Goal: Task Accomplishment & Management: Complete application form

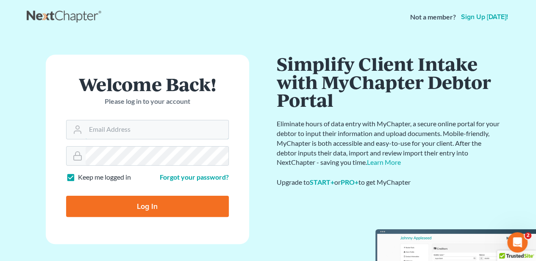
type input "[EMAIL_ADDRESS][DOMAIN_NAME]"
click at [138, 210] on input "Log In" at bounding box center [147, 206] width 163 height 21
type input "Thinking..."
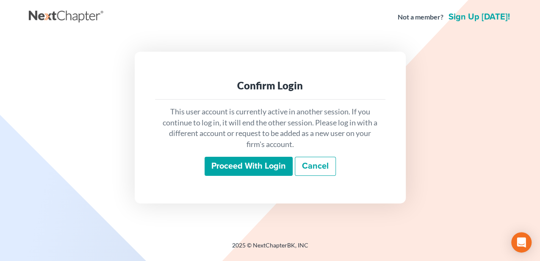
click at [246, 169] on input "Proceed with login" at bounding box center [249, 166] width 88 height 19
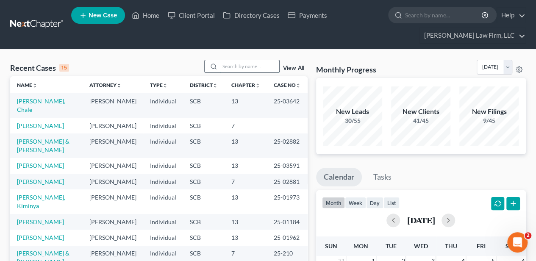
click at [252, 66] on input "search" at bounding box center [249, 66] width 59 height 12
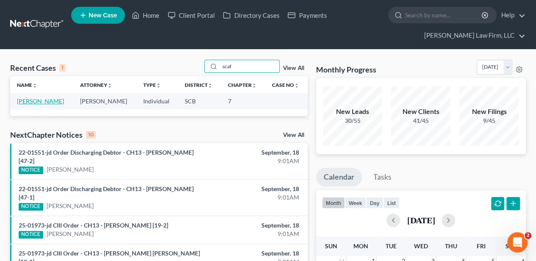
type input "scaf"
click at [45, 103] on link "Scafidi, Anthony" at bounding box center [40, 100] width 47 height 7
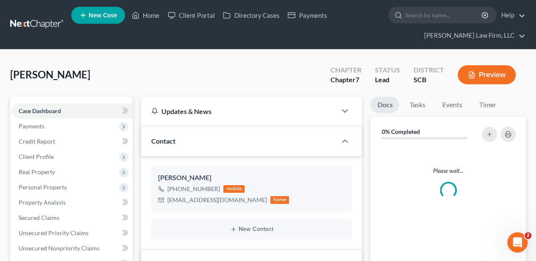
select select "2"
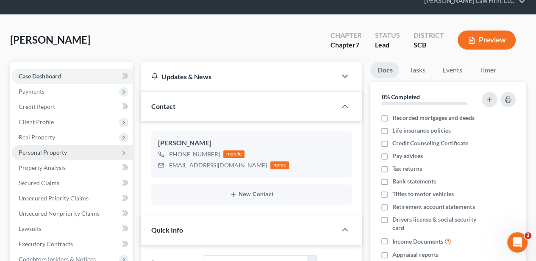
scroll to position [85, 0]
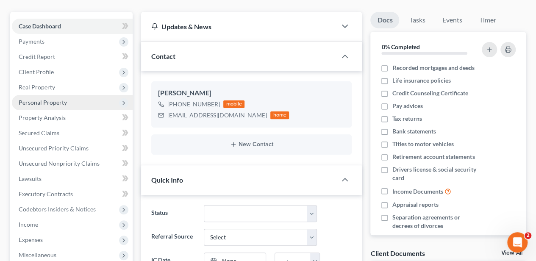
click at [58, 100] on span "Personal Property" at bounding box center [43, 102] width 48 height 7
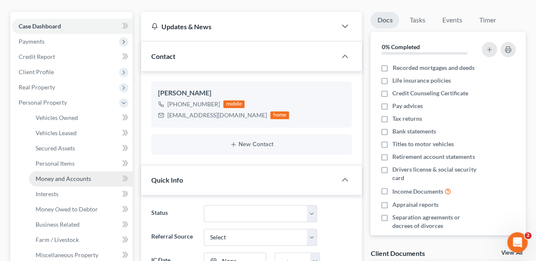
click at [63, 176] on span "Money and Accounts" at bounding box center [63, 178] width 55 height 7
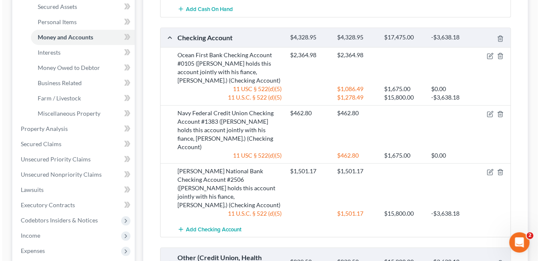
scroll to position [254, 0]
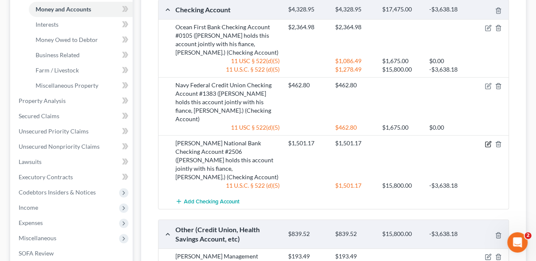
click at [489, 141] on icon "button" at bounding box center [489, 143] width 4 height 4
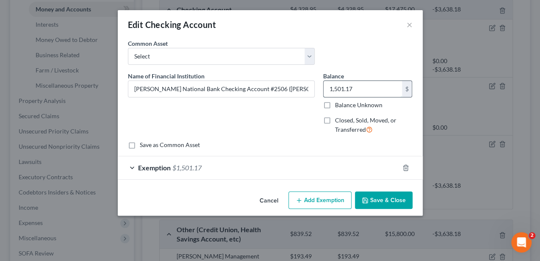
click at [361, 91] on input "1,501.17" at bounding box center [363, 89] width 78 height 16
type input "1,300.36"
click at [335, 166] on div "Exemption $1,501.17" at bounding box center [258, 167] width 281 height 22
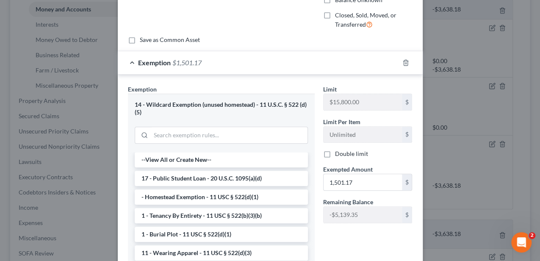
scroll to position [113, 0]
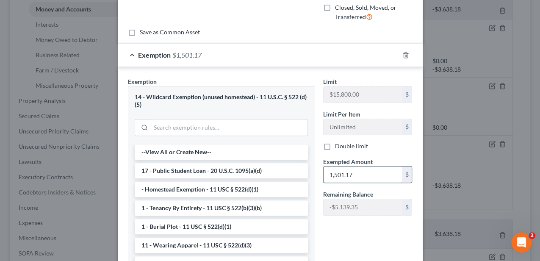
click at [357, 173] on input "1,501.17" at bounding box center [363, 174] width 78 height 16
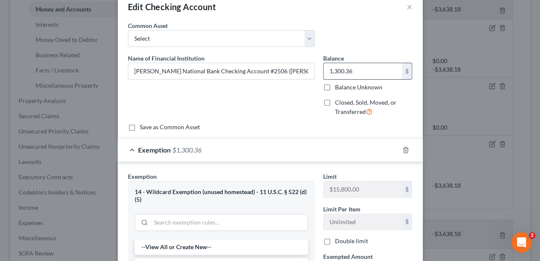
scroll to position [0, 0]
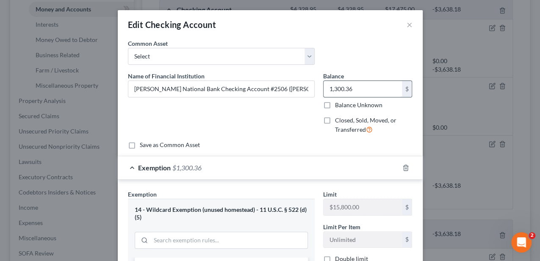
type input "1,300.36"
click at [355, 90] on input "1,300.36" at bounding box center [363, 89] width 78 height 16
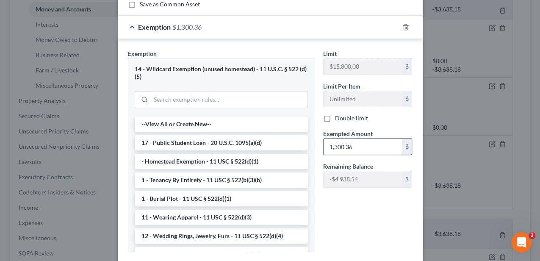
scroll to position [141, 0]
type input "162.29"
click at [342, 142] on input "1,300.36" at bounding box center [363, 146] width 78 height 16
type input "162.29"
click at [350, 208] on div "Limit $15,800.00 $ Limit Per Item Unlimited $ Double limit Exempted Amount * 16…" at bounding box center [368, 154] width 98 height 210
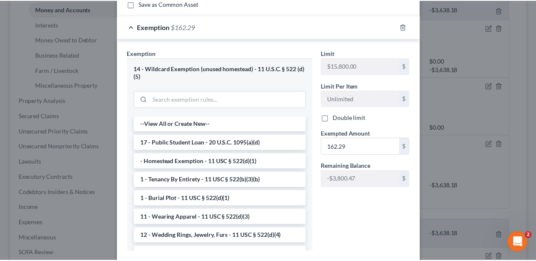
scroll to position [191, 0]
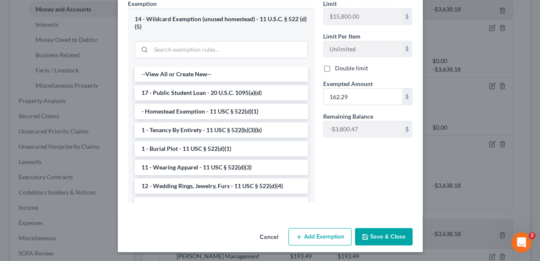
drag, startPoint x: 381, startPoint y: 231, endPoint x: 380, endPoint y: 222, distance: 9.0
click at [381, 230] on button "Save & Close" at bounding box center [384, 237] width 58 height 18
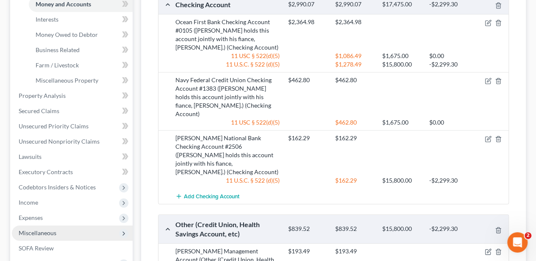
scroll to position [310, 0]
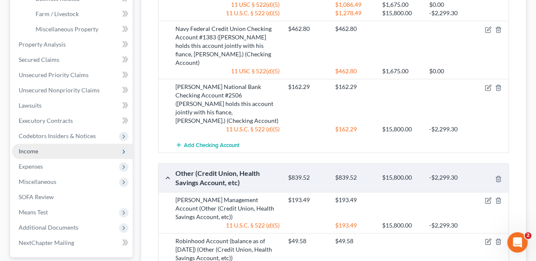
click at [29, 151] on span "Income" at bounding box center [28, 150] width 19 height 7
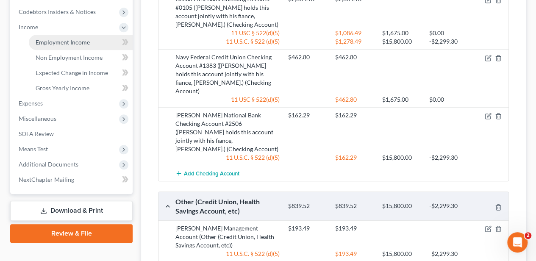
click at [75, 42] on span "Employment Income" at bounding box center [63, 42] width 54 height 7
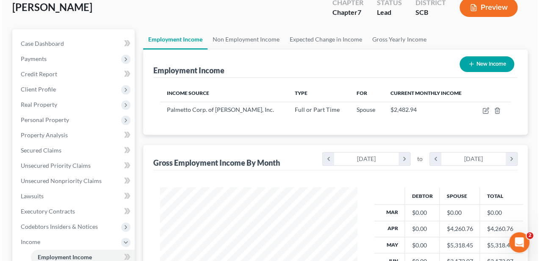
scroll to position [85, 0]
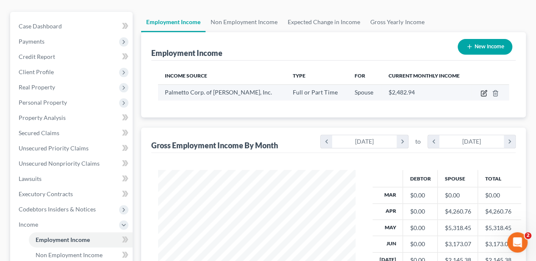
click at [482, 91] on icon "button" at bounding box center [483, 93] width 5 height 5
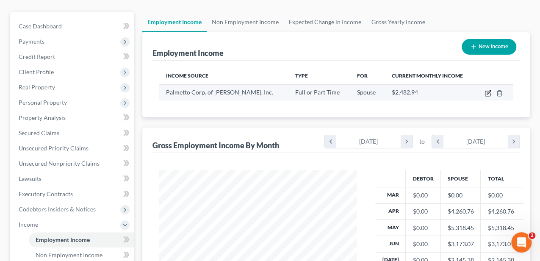
select select "0"
select select "42"
select select "3"
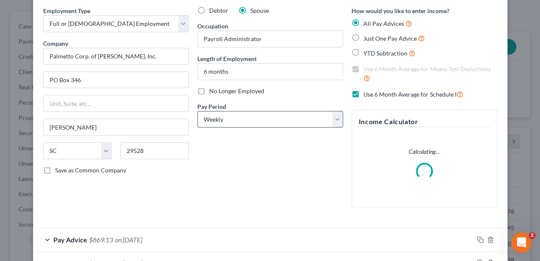
scroll to position [113, 0]
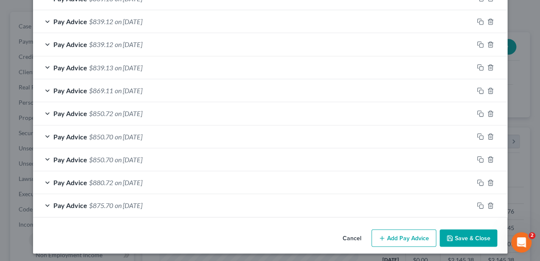
click at [401, 237] on button "Add Pay Advice" at bounding box center [403, 238] width 65 height 18
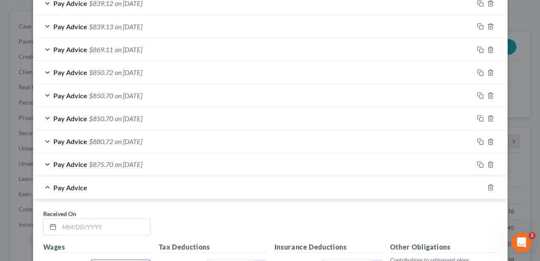
scroll to position [504, 0]
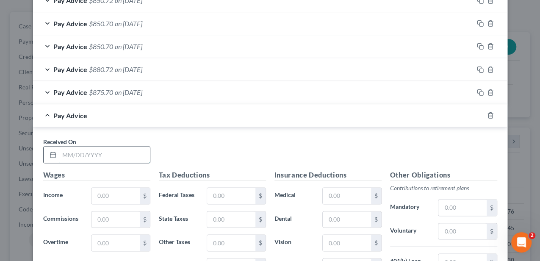
click at [104, 152] on input "text" at bounding box center [104, 155] width 91 height 16
type input "[DATE]"
click at [108, 193] on input "text" at bounding box center [115, 196] width 48 height 16
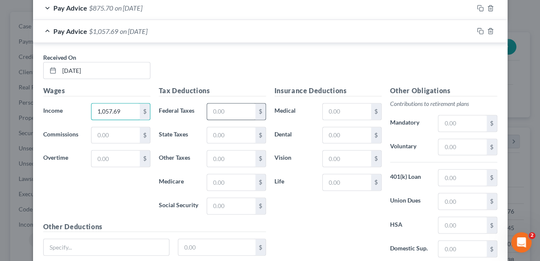
scroll to position [589, 0]
type input "1,057.69"
click at [228, 109] on input "text" at bounding box center [231, 111] width 48 height 16
type input "43.51"
type input "49.72"
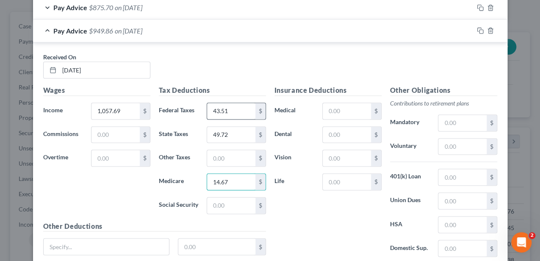
type input "14.67"
type input "62.74"
click at [348, 115] on input "text" at bounding box center [347, 111] width 48 height 16
type input "40.59"
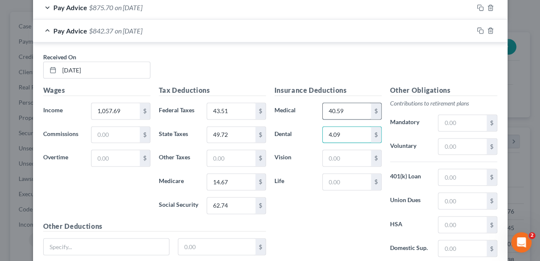
type input "4.09"
type input "1.01"
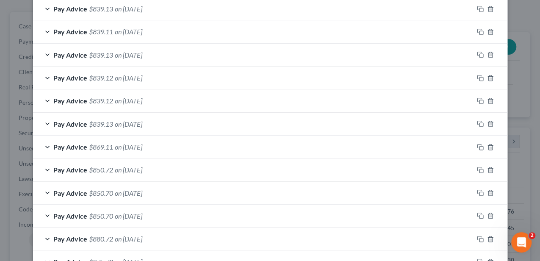
scroll to position [279, 0]
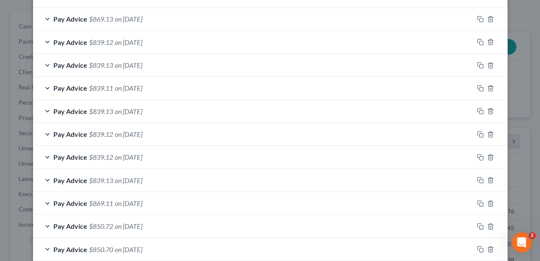
type input "1.25"
click at [248, 25] on div "Pay Advice $869.13 on 07/11/2025" at bounding box center [253, 19] width 440 height 22
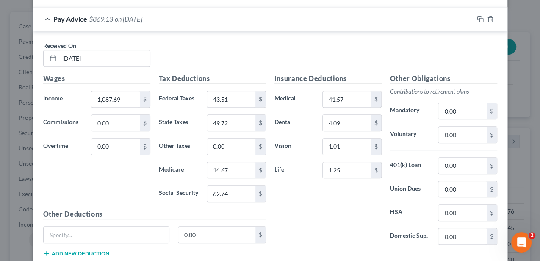
click at [248, 25] on div "Pay Advice $869.13 on 07/11/2025" at bounding box center [253, 19] width 440 height 22
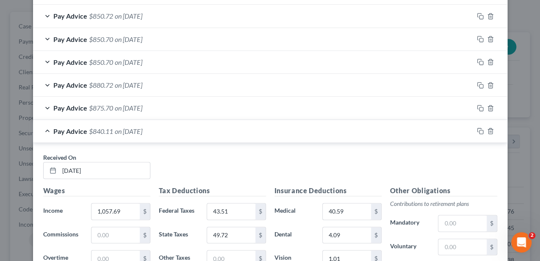
scroll to position [561, 0]
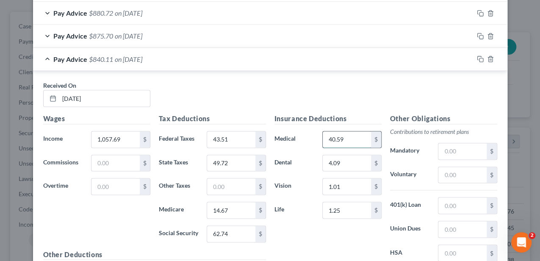
click at [334, 131] on input "40.59" at bounding box center [347, 139] width 48 height 16
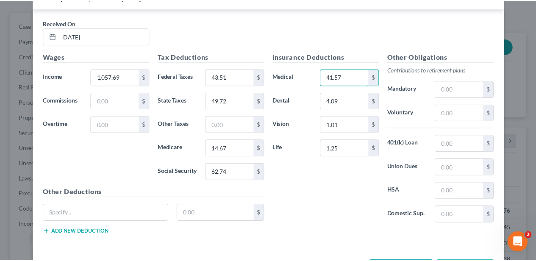
scroll to position [651, 0]
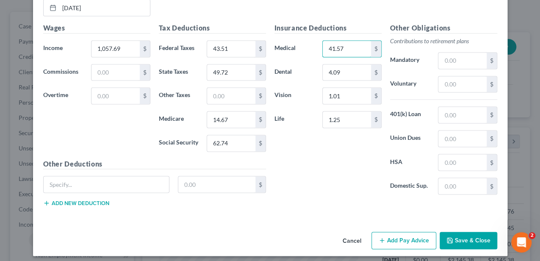
type input "41.57"
click at [466, 235] on button "Save & Close" at bounding box center [469, 241] width 58 height 18
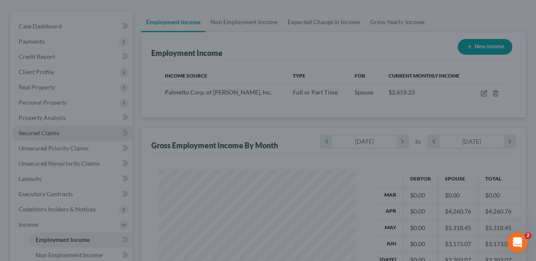
scroll to position [423293, 423230]
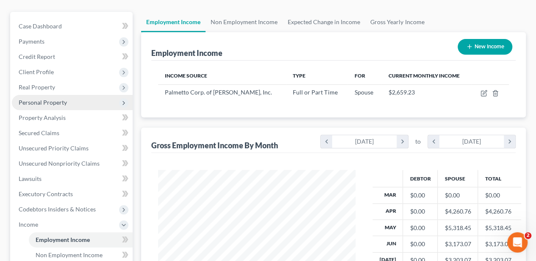
click at [55, 101] on span "Personal Property" at bounding box center [43, 102] width 48 height 7
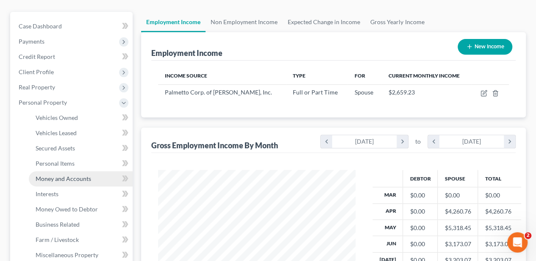
click at [71, 176] on span "Money and Accounts" at bounding box center [63, 178] width 55 height 7
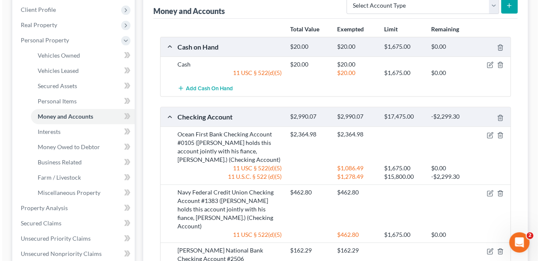
scroll to position [85, 0]
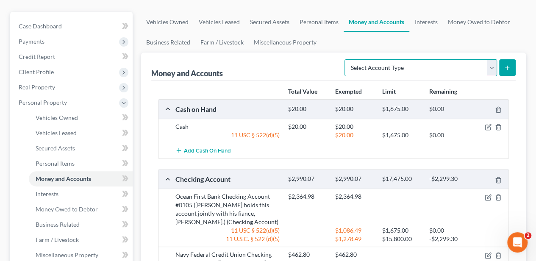
drag, startPoint x: 405, startPoint y: 64, endPoint x: 392, endPoint y: 69, distance: 13.7
click at [405, 64] on select "Select Account Type Brokerage Cash on Hand Certificates of Deposit Checking Acc…" at bounding box center [420, 67] width 152 height 17
select select "other"
click at [346, 59] on select "Select Account Type Brokerage Cash on Hand Certificates of Deposit Checking Acc…" at bounding box center [420, 67] width 152 height 17
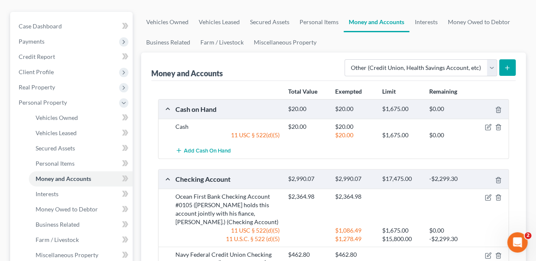
click at [514, 64] on button "submit" at bounding box center [507, 67] width 17 height 17
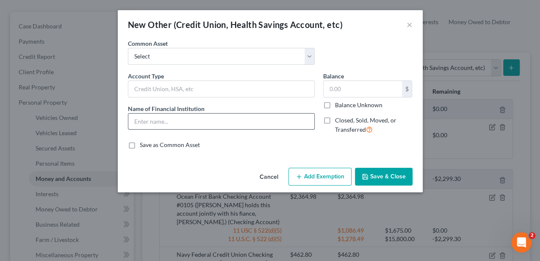
click at [158, 120] on input "text" at bounding box center [221, 121] width 186 height 16
type input "Stash Bank Account"
type input "3.96"
click at [224, 120] on input "Stash Bank Account" at bounding box center [221, 121] width 186 height 16
type input "Stash Bank Account #5125"
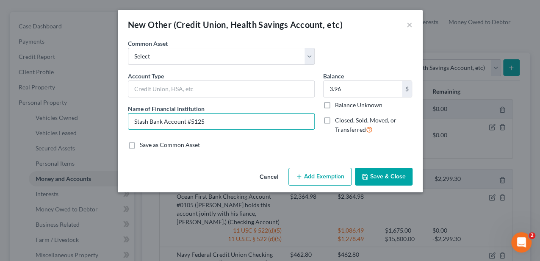
click at [314, 179] on button "Add Exemption" at bounding box center [319, 177] width 63 height 18
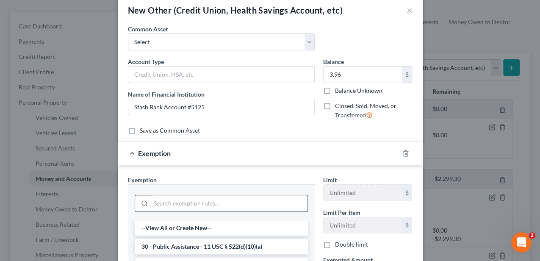
scroll to position [28, 0]
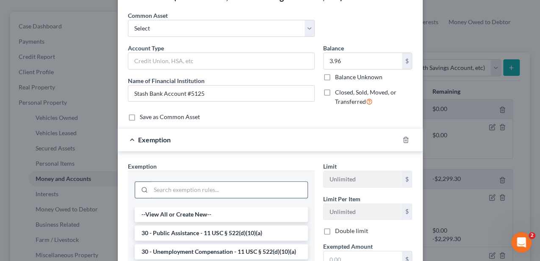
click at [208, 188] on input "search" at bounding box center [229, 190] width 157 height 16
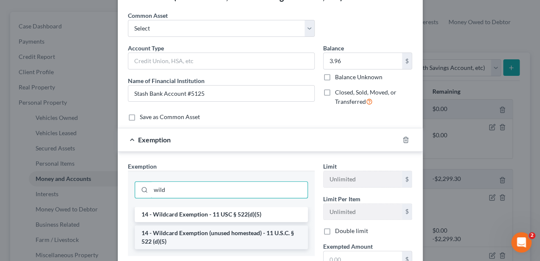
type input "wild"
drag, startPoint x: 204, startPoint y: 233, endPoint x: 216, endPoint y: 230, distance: 12.2
click at [204, 233] on li "14 - Wildcard Exemption (unused homestead) - 11 U.S.C. § 522 (d)(5)" at bounding box center [221, 237] width 173 height 24
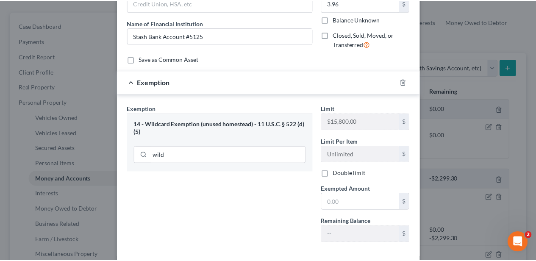
scroll to position [113, 0]
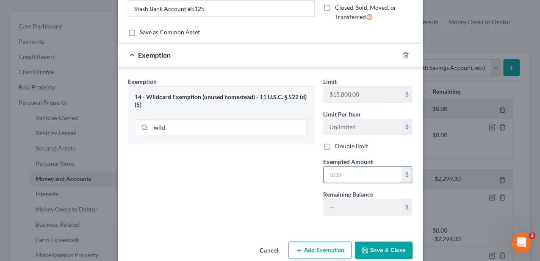
click at [344, 179] on input "text" at bounding box center [363, 174] width 78 height 16
type input "3.96"
click at [375, 247] on button "Save & Close" at bounding box center [384, 250] width 58 height 18
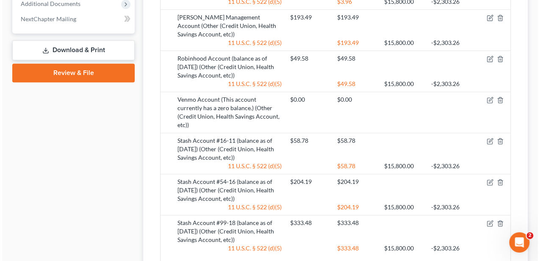
scroll to position [536, 0]
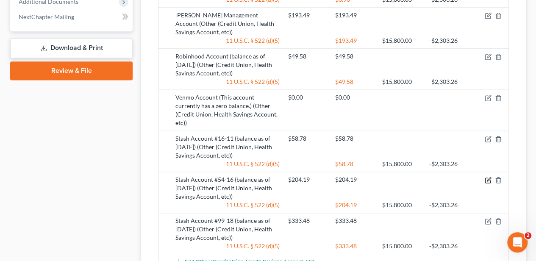
click at [488, 177] on icon "button" at bounding box center [487, 180] width 7 height 7
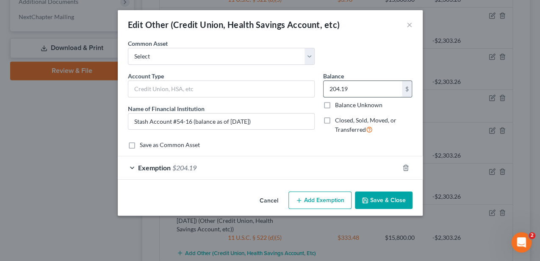
click at [369, 90] on input "204.19" at bounding box center [363, 89] width 78 height 16
type input "211.54"
click at [238, 120] on input "Stash Account #54-16 (balance as of 9/15/2025)" at bounding box center [221, 121] width 186 height 16
type input "Stash Account #54-16 (balance as of 9/18/2025)"
click at [235, 164] on div "Exemption $204.19" at bounding box center [258, 167] width 281 height 22
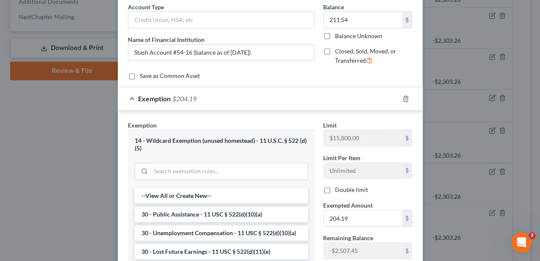
scroll to position [85, 0]
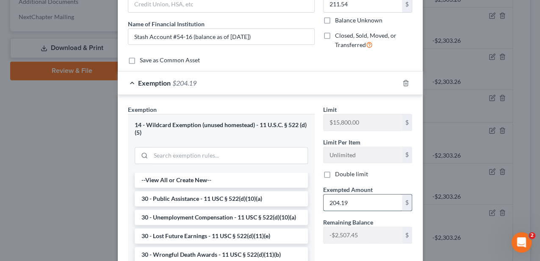
click at [348, 202] on input "204.19" at bounding box center [363, 202] width 78 height 16
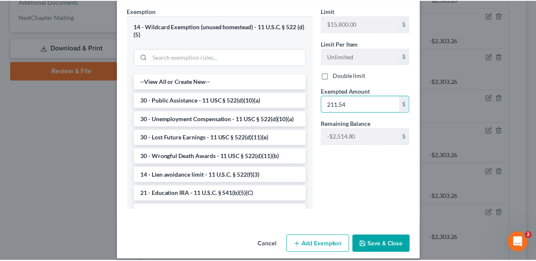
scroll to position [191, 0]
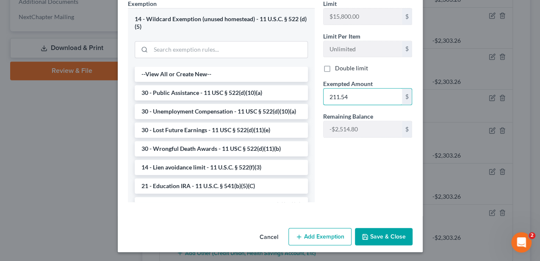
type input "211.54"
click at [374, 233] on button "Save & Close" at bounding box center [384, 237] width 58 height 18
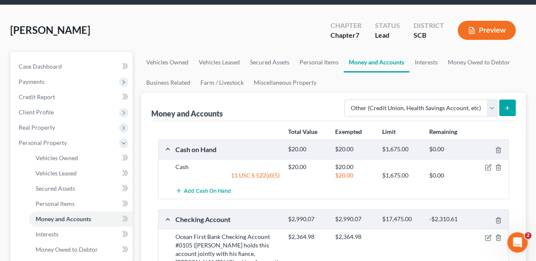
scroll to position [0, 0]
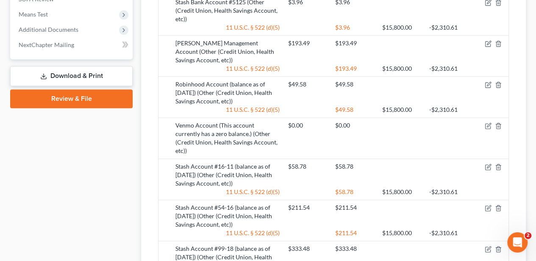
click at [97, 71] on link "Download & Print" at bounding box center [71, 76] width 122 height 20
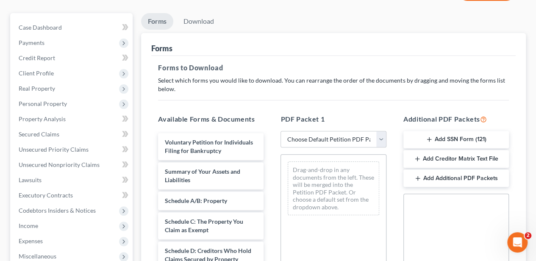
scroll to position [169, 0]
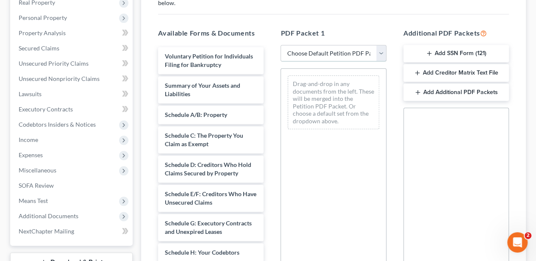
click at [301, 53] on select "Choose Default Petition PDF Packet Complete Bankruptcy Petition (all forms and …" at bounding box center [332, 53] width 105 height 17
select select "0"
click at [280, 45] on select "Choose Default Petition PDF Packet Complete Bankruptcy Petition (all forms and …" at bounding box center [332, 53] width 105 height 17
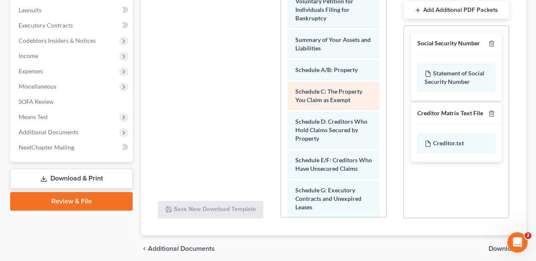
scroll to position [226, 0]
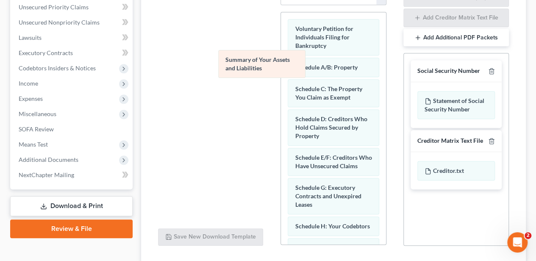
drag, startPoint x: 310, startPoint y: 63, endPoint x: 227, endPoint y: 55, distance: 83.8
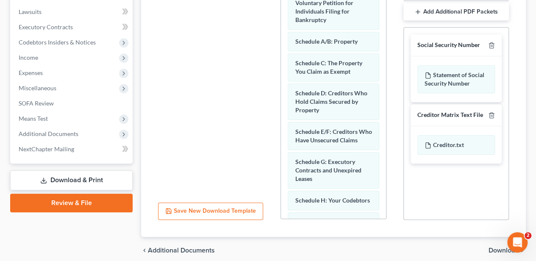
scroll to position [285, 0]
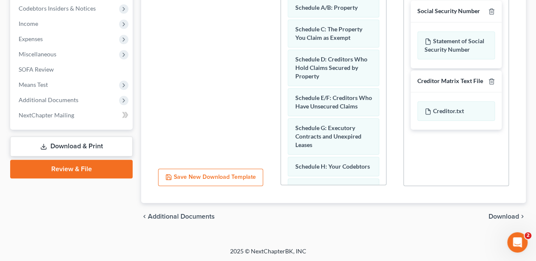
click at [499, 217] on span "Download" at bounding box center [503, 216] width 30 height 7
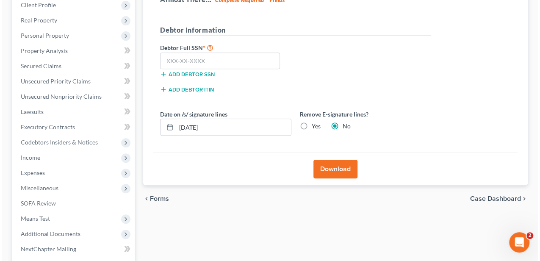
scroll to position [149, 0]
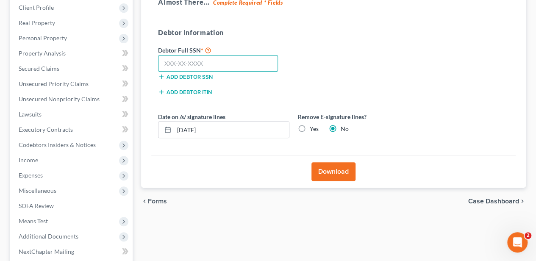
click at [213, 63] on input "text" at bounding box center [218, 63] width 120 height 17
type input "135-66-1155"
click at [205, 132] on input "[DATE]" at bounding box center [231, 130] width 115 height 16
type input "0"
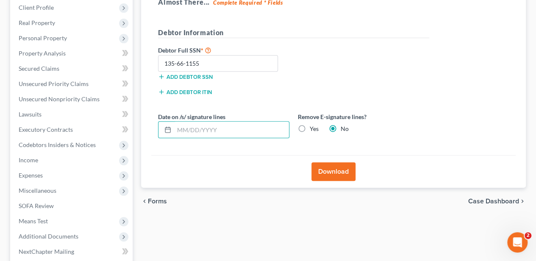
click at [310, 127] on label "Yes" at bounding box center [314, 128] width 9 height 8
click at [313, 127] on input "Yes" at bounding box center [316, 127] width 6 height 6
radio input "true"
radio input "false"
click at [328, 168] on button "Download" at bounding box center [333, 171] width 44 height 19
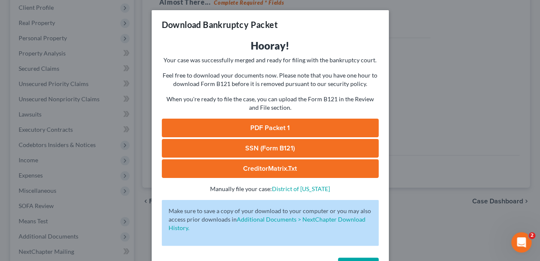
click at [280, 125] on link "PDF Packet 1" at bounding box center [270, 128] width 217 height 19
click at [253, 146] on link "SSN (Form B121)" at bounding box center [270, 148] width 217 height 19
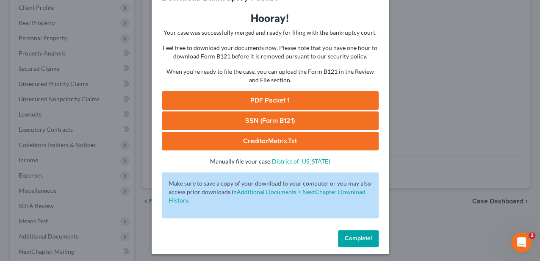
scroll to position [30, 0]
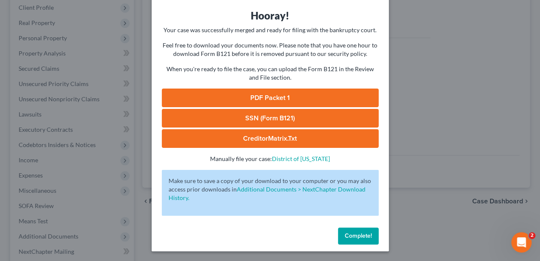
drag, startPoint x: 353, startPoint y: 236, endPoint x: 271, endPoint y: 212, distance: 85.3
click at [353, 236] on span "Complete!" at bounding box center [358, 235] width 27 height 7
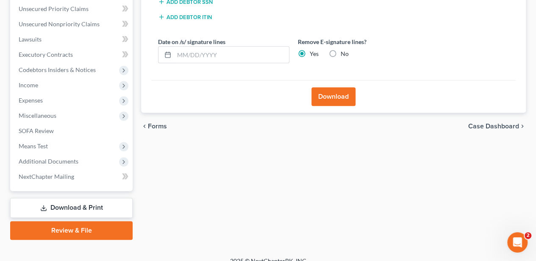
scroll to position [234, 0]
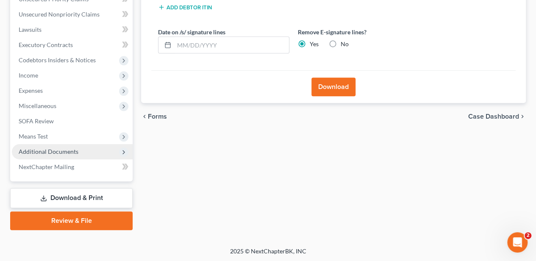
click at [58, 151] on span "Additional Documents" at bounding box center [49, 151] width 60 height 7
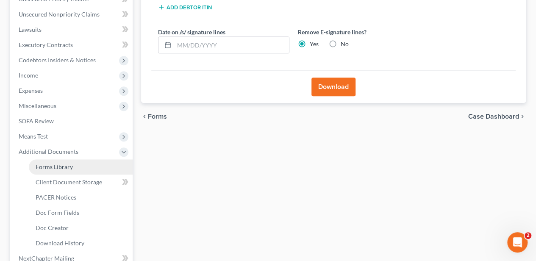
click at [54, 163] on span "Forms Library" at bounding box center [54, 166] width 37 height 7
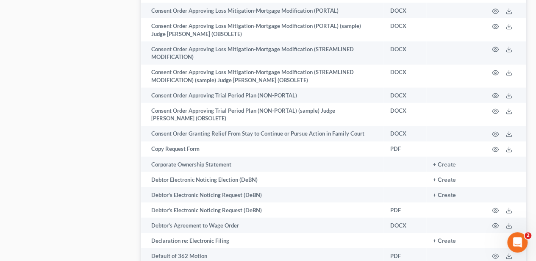
scroll to position [1016, 0]
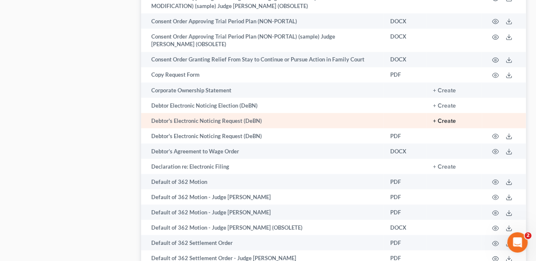
click at [440, 118] on button "+ Create" at bounding box center [444, 121] width 23 height 6
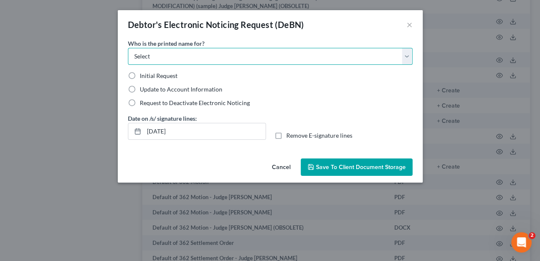
drag, startPoint x: 138, startPoint y: 56, endPoint x: 136, endPoint y: 63, distance: 6.6
click at [138, 56] on select "Select Debtor Attorney" at bounding box center [270, 56] width 285 height 17
select select "0"
click at [128, 48] on select "Select Debtor Attorney" at bounding box center [270, 56] width 285 height 17
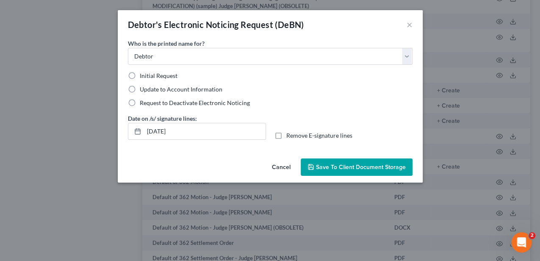
click at [140, 75] on label "Initial Request" at bounding box center [159, 76] width 38 height 8
click at [143, 75] on input "Initial Request" at bounding box center [146, 75] width 6 height 6
radio input "true"
drag, startPoint x: 150, startPoint y: 133, endPoint x: 141, endPoint y: 133, distance: 8.5
click at [141, 133] on div "[DATE]" at bounding box center [197, 131] width 138 height 17
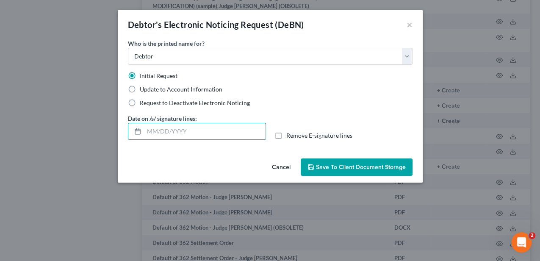
click at [313, 135] on span "Remove E-signature lines" at bounding box center [319, 135] width 66 height 7
click at [295, 135] on input "Remove E-signature lines" at bounding box center [293, 134] width 6 height 6
checkbox input "true"
click at [334, 165] on span "Save to Client Document Storage" at bounding box center [361, 166] width 90 height 7
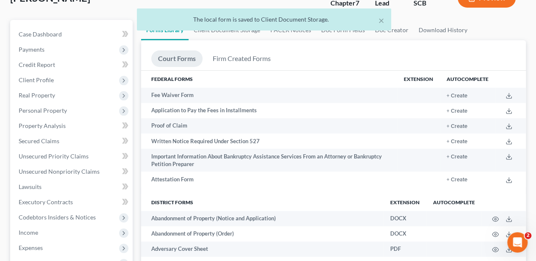
scroll to position [0, 0]
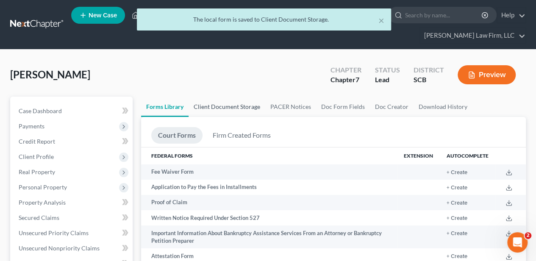
click at [236, 105] on link "Client Document Storage" at bounding box center [226, 107] width 77 height 20
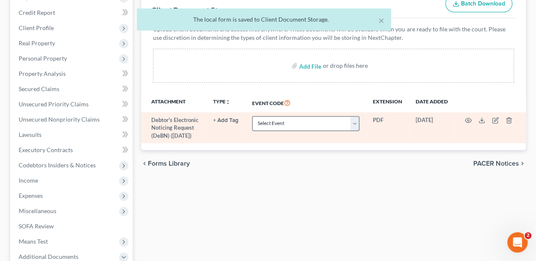
scroll to position [141, 0]
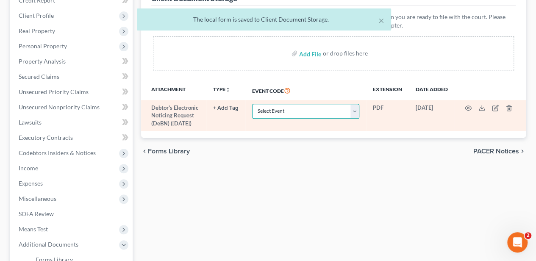
click at [342, 109] on select "Select Event Amended Application Amended Document Amended Schedules/Statements …" at bounding box center [305, 111] width 107 height 15
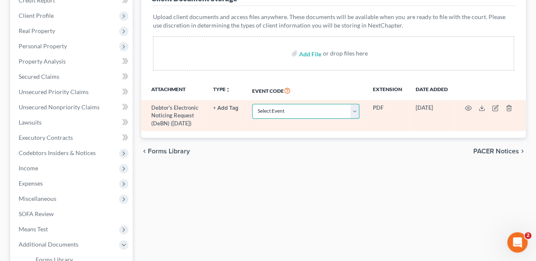
click at [342, 109] on select "Select Event Amended Application Amended Document Amended Schedules/Statements …" at bounding box center [305, 111] width 107 height 15
click at [469, 106] on icon "button" at bounding box center [468, 108] width 6 height 5
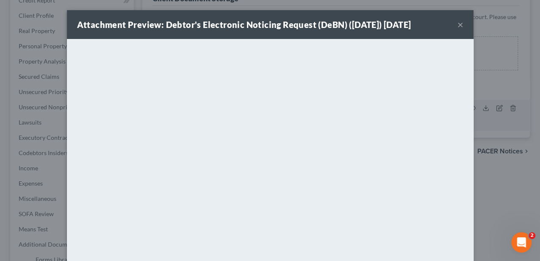
click at [459, 26] on button "×" at bounding box center [460, 24] width 6 height 10
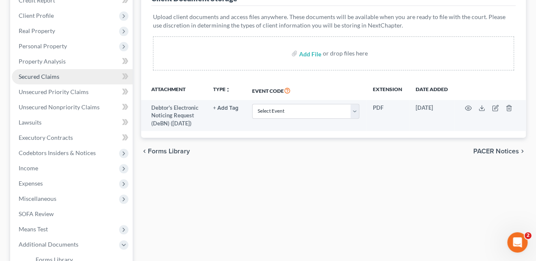
scroll to position [113, 0]
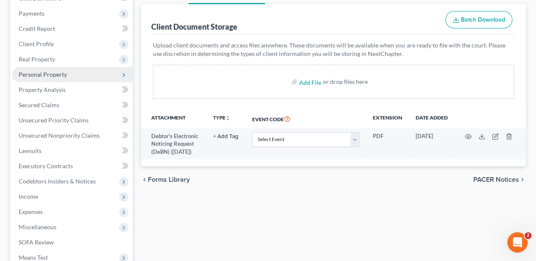
click at [70, 75] on span "Personal Property" at bounding box center [72, 74] width 121 height 15
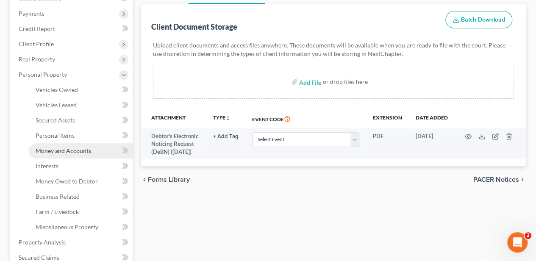
click at [81, 155] on link "Money and Accounts" at bounding box center [81, 150] width 104 height 15
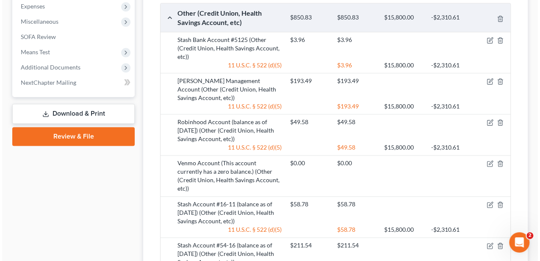
scroll to position [480, 0]
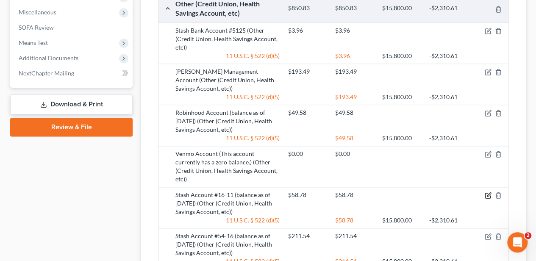
click at [486, 192] on icon "button" at bounding box center [487, 195] width 7 height 7
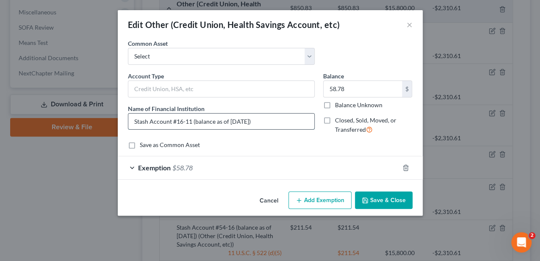
click at [236, 122] on input "Stash Account #16-11 (balance as of 9/15/2025)" at bounding box center [221, 121] width 186 height 16
type input "Stash Account #16-11 (balance as of 9/18/2025)"
click at [356, 91] on input "58.78" at bounding box center [363, 89] width 78 height 16
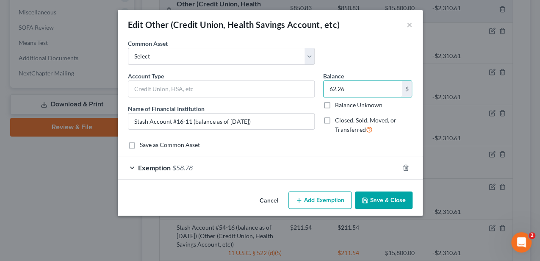
type input "62.26"
click at [306, 167] on div "Exemption $58.78" at bounding box center [258, 167] width 281 height 22
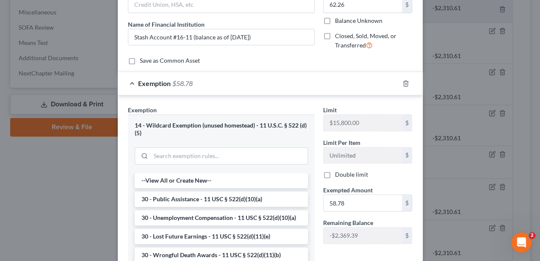
scroll to position [113, 0]
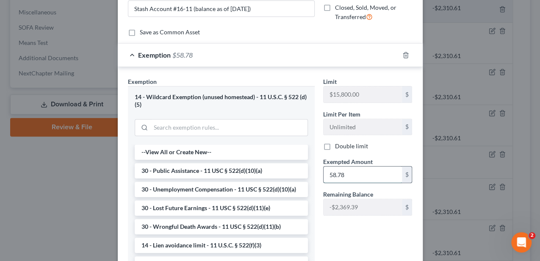
click at [350, 180] on input "58.78" at bounding box center [363, 174] width 78 height 16
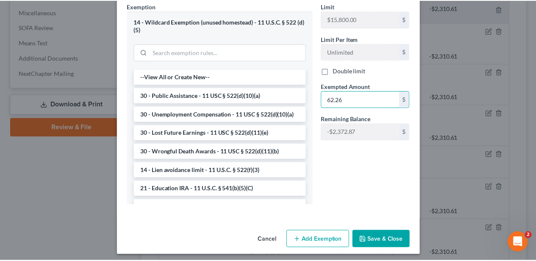
scroll to position [191, 0]
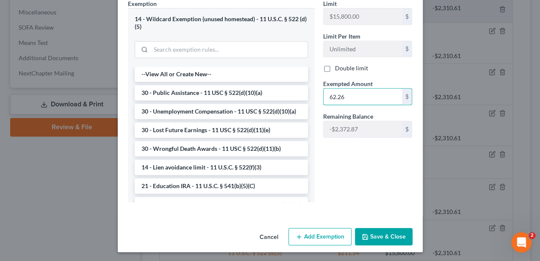
type input "62.26"
click at [380, 228] on button "Save & Close" at bounding box center [384, 237] width 58 height 18
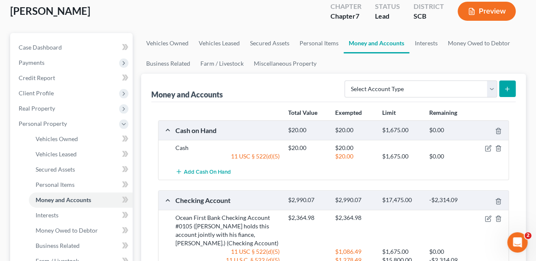
scroll to position [0, 0]
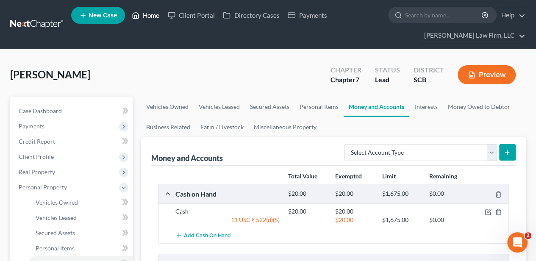
click at [152, 21] on link "Home" at bounding box center [145, 15] width 36 height 15
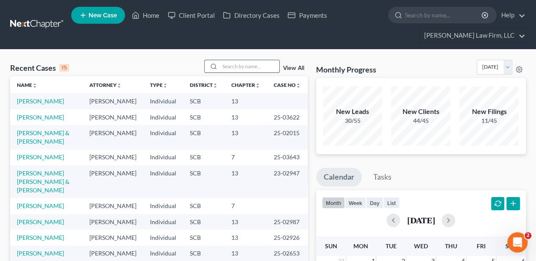
click at [241, 60] on input "search" at bounding box center [249, 66] width 59 height 12
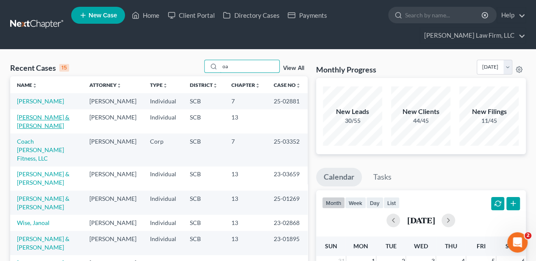
type input "oa"
click at [47, 124] on link "[PERSON_NAME] & [PERSON_NAME]" at bounding box center [43, 121] width 53 height 16
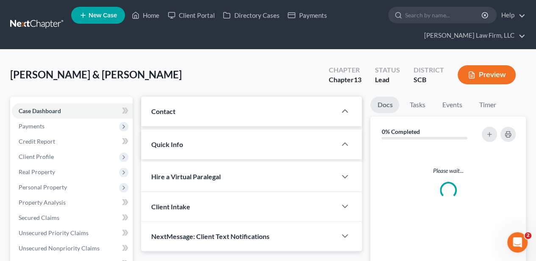
select select "2"
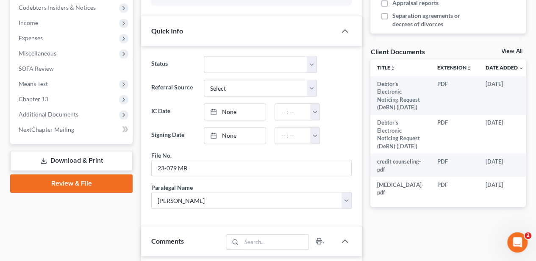
scroll to position [310, 0]
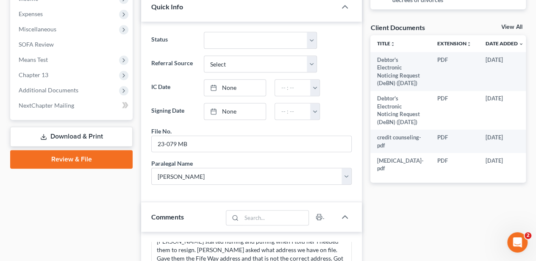
click at [83, 137] on link "Download & Print" at bounding box center [71, 137] width 122 height 20
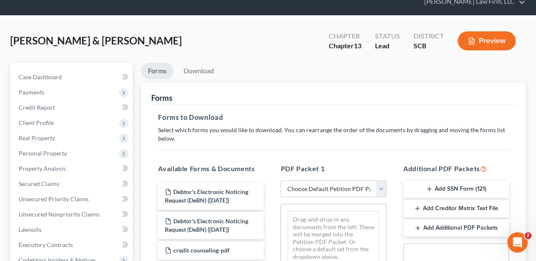
scroll to position [85, 0]
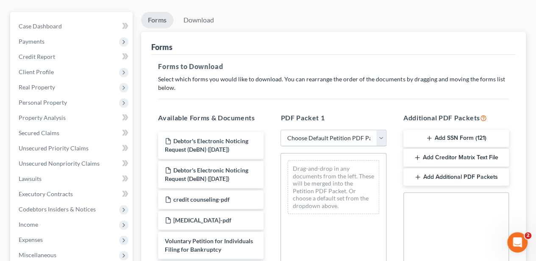
click at [340, 136] on select "Choose Default Petition PDF Packet Complete Bankruptcy Petition (all forms and …" at bounding box center [332, 138] width 105 height 17
select select "0"
click at [280, 130] on select "Choose Default Petition PDF Packet Complete Bankruptcy Petition (all forms and …" at bounding box center [332, 138] width 105 height 17
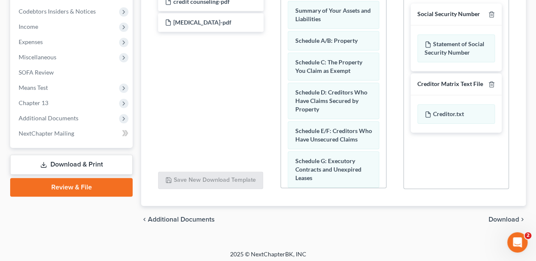
scroll to position [285, 0]
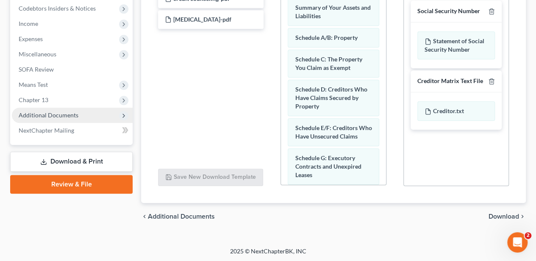
click at [64, 116] on span "Additional Documents" at bounding box center [49, 114] width 60 height 7
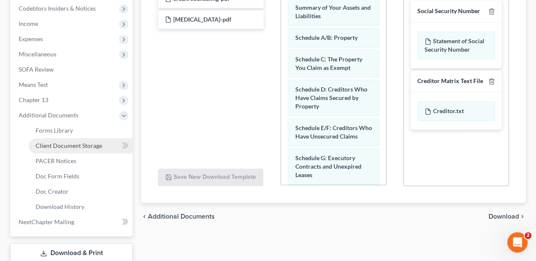
click at [65, 145] on span "Client Document Storage" at bounding box center [69, 145] width 66 height 7
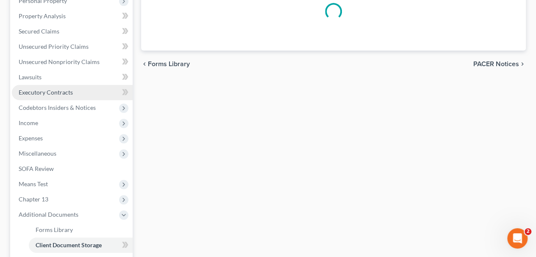
select select "6"
select select "16"
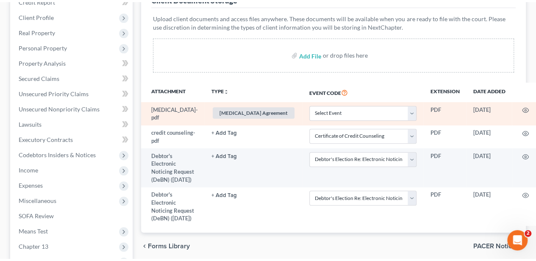
scroll to position [169, 0]
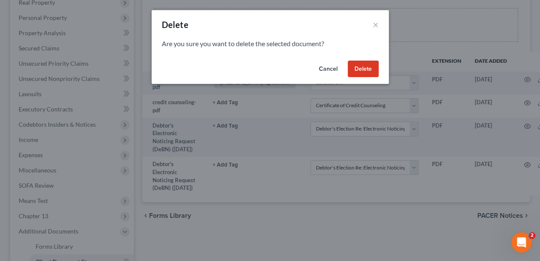
click at [361, 71] on button "Delete" at bounding box center [363, 69] width 31 height 17
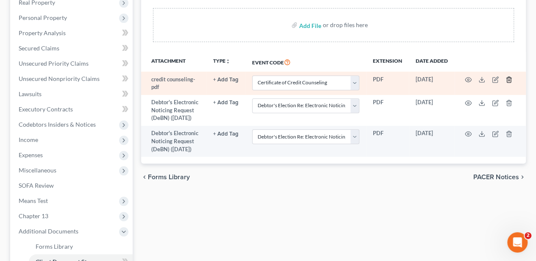
click at [505, 77] on icon "button" at bounding box center [508, 79] width 7 height 7
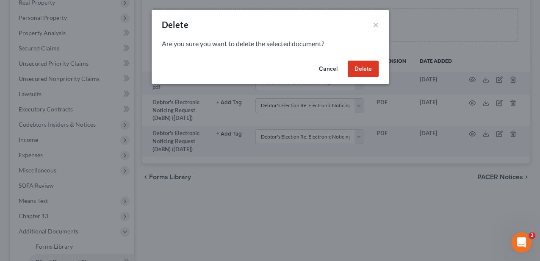
click at [369, 69] on button "Delete" at bounding box center [363, 69] width 31 height 17
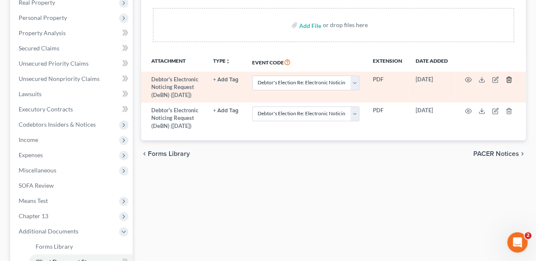
click at [510, 77] on icon "button" at bounding box center [508, 80] width 4 height 6
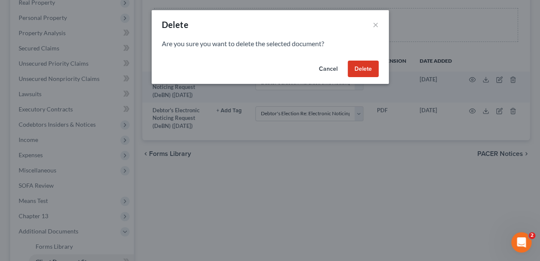
click at [351, 72] on button "Delete" at bounding box center [363, 69] width 31 height 17
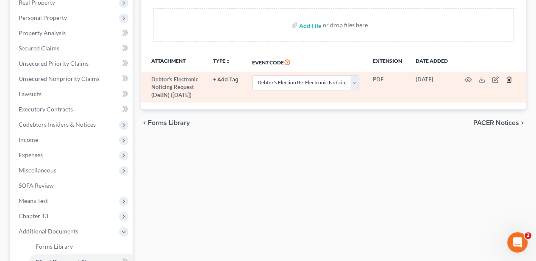
click at [506, 77] on icon "button" at bounding box center [508, 79] width 7 height 7
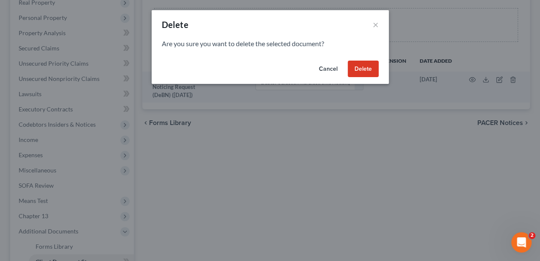
click at [368, 68] on button "Delete" at bounding box center [363, 69] width 31 height 17
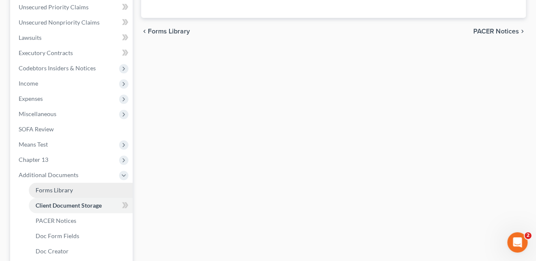
click at [70, 185] on link "Forms Library" at bounding box center [81, 190] width 104 height 15
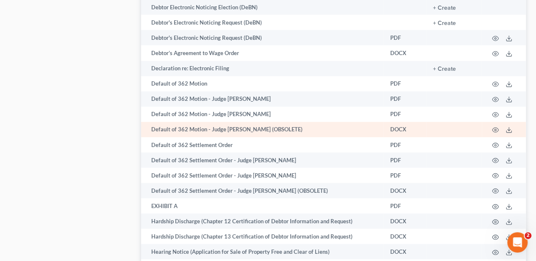
scroll to position [1129, 0]
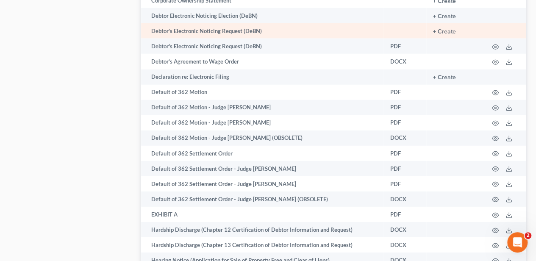
click at [442, 27] on td "+ Create" at bounding box center [453, 30] width 55 height 15
click at [441, 29] on button "+ Create" at bounding box center [444, 32] width 23 height 6
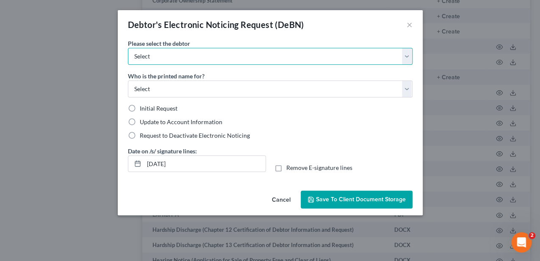
click at [159, 54] on select "Select William Oates Lisa Oates" at bounding box center [270, 56] width 285 height 17
select select "0"
click at [128, 48] on select "Select William Oates Lisa Oates" at bounding box center [270, 56] width 285 height 17
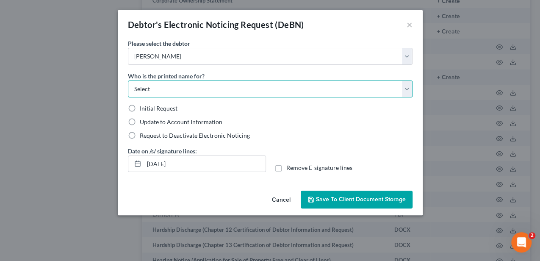
click at [141, 89] on select "Select Debtor Attorney" at bounding box center [270, 88] width 285 height 17
select select "0"
click at [128, 80] on select "Select Debtor Attorney" at bounding box center [270, 88] width 285 height 17
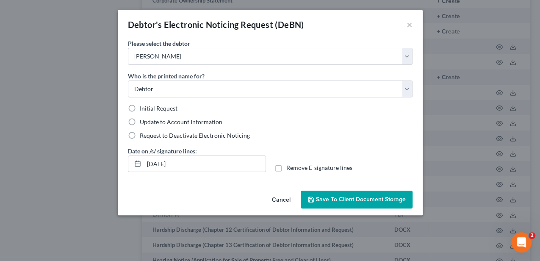
click at [140, 108] on label "Initial Request" at bounding box center [159, 108] width 38 height 8
click at [143, 108] on input "Initial Request" at bounding box center [146, 107] width 6 height 6
radio input "true"
drag, startPoint x: 160, startPoint y: 169, endPoint x: 137, endPoint y: 165, distance: 22.7
click at [138, 166] on div "[DATE]" at bounding box center [197, 163] width 138 height 17
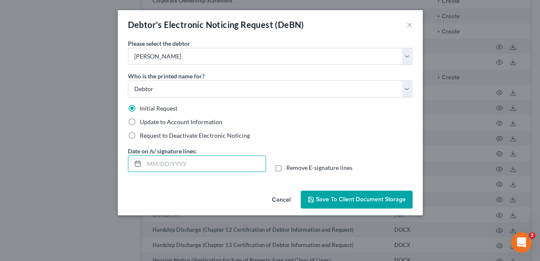
click at [286, 167] on label "Remove E-signature lines" at bounding box center [319, 167] width 66 height 8
click at [290, 167] on input "Remove E-signature lines" at bounding box center [293, 166] width 6 height 6
checkbox input "true"
click at [335, 201] on span "Save to Client Document Storage" at bounding box center [361, 199] width 90 height 7
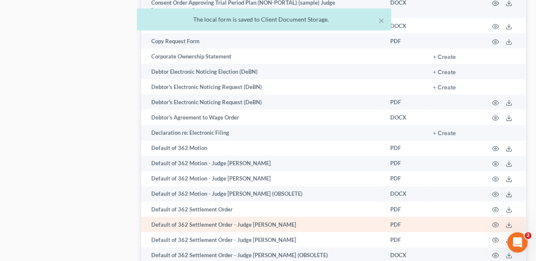
scroll to position [1073, 0]
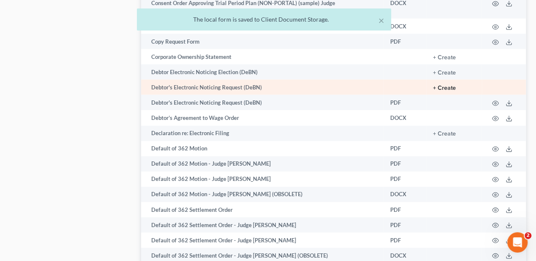
click at [453, 85] on button "+ Create" at bounding box center [444, 88] width 23 height 6
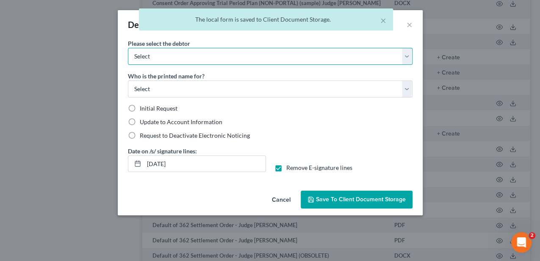
drag, startPoint x: 184, startPoint y: 57, endPoint x: 162, endPoint y: 65, distance: 24.0
click at [184, 57] on select "Select William Oates Lisa Oates" at bounding box center [270, 56] width 285 height 17
select select "1"
click at [128, 48] on select "Select William Oates Lisa Oates" at bounding box center [270, 56] width 285 height 17
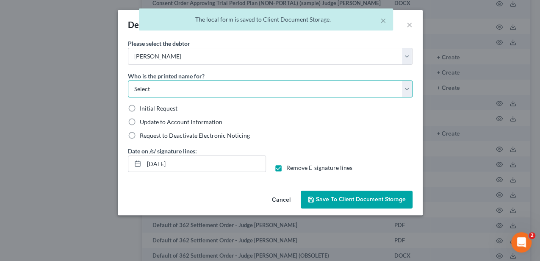
click at [149, 88] on select "Select Debtor Attorney" at bounding box center [270, 88] width 285 height 17
select select "0"
click at [128, 80] on select "Select Debtor Attorney" at bounding box center [270, 88] width 285 height 17
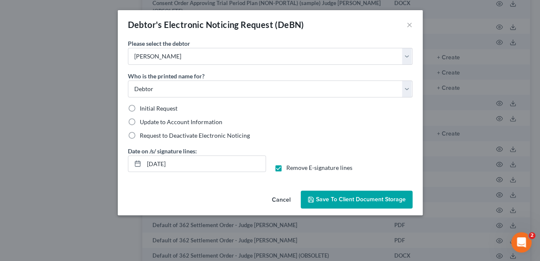
click at [140, 108] on label "Initial Request" at bounding box center [159, 108] width 38 height 8
click at [143, 108] on input "Initial Request" at bounding box center [146, 107] width 6 height 6
radio input "true"
drag, startPoint x: 177, startPoint y: 167, endPoint x: 138, endPoint y: 169, distance: 39.0
click at [138, 169] on div "[DATE]" at bounding box center [197, 163] width 138 height 17
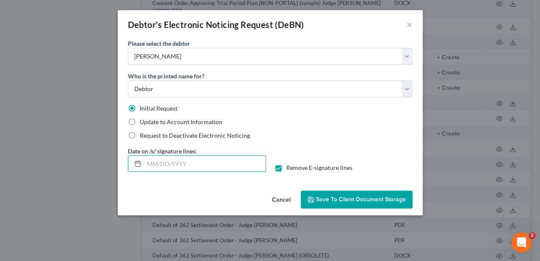
click at [317, 193] on button "Save to Client Document Storage" at bounding box center [357, 200] width 112 height 18
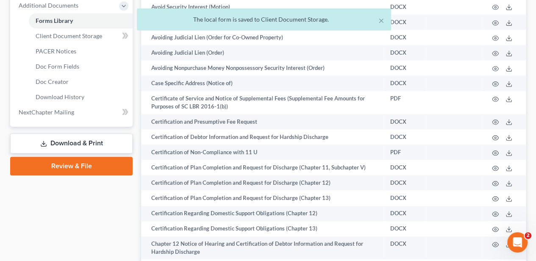
click at [85, 147] on link "Download & Print" at bounding box center [71, 143] width 122 height 20
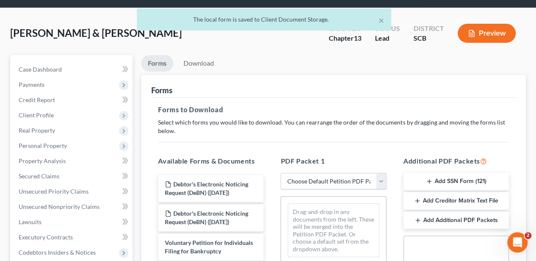
scroll to position [85, 0]
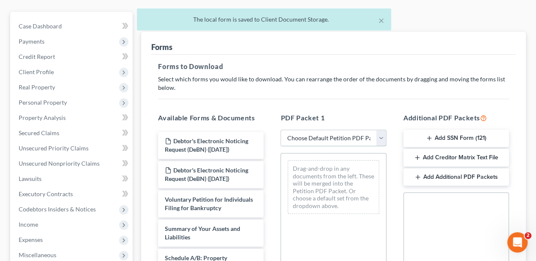
click at [322, 132] on select "Choose Default Petition PDF Packet Complete Bankruptcy Petition (all forms and …" at bounding box center [332, 138] width 105 height 17
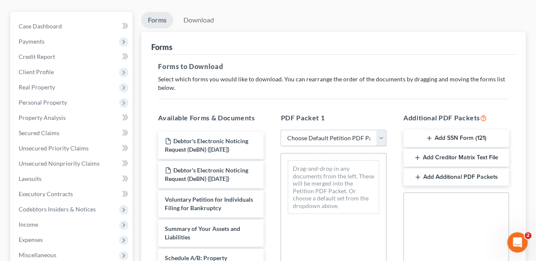
select select "0"
click at [280, 130] on select "Choose Default Petition PDF Packet Complete Bankruptcy Petition (all forms and …" at bounding box center [332, 138] width 105 height 17
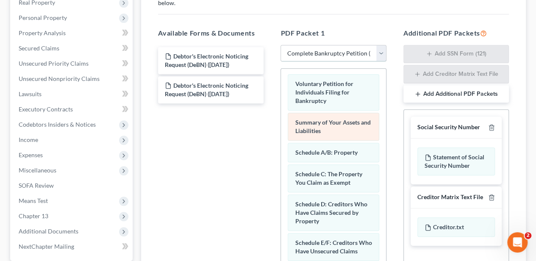
scroll to position [0, 0]
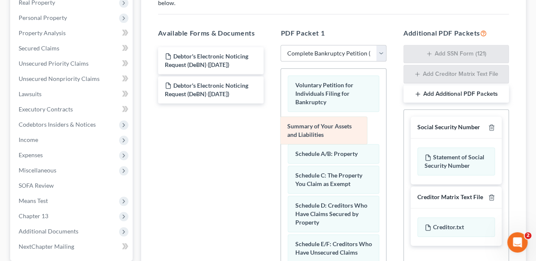
drag, startPoint x: 318, startPoint y: 122, endPoint x: 226, endPoint y: 132, distance: 92.0
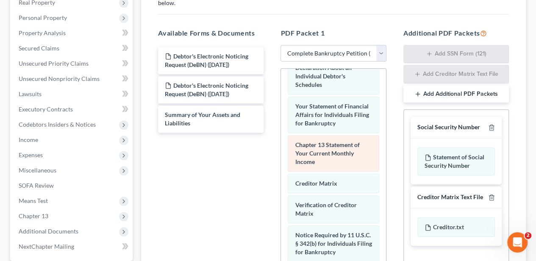
scroll to position [310, 0]
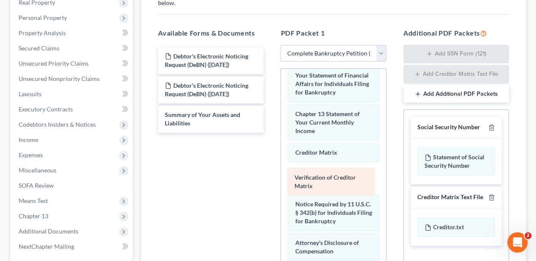
drag, startPoint x: 323, startPoint y: 202, endPoint x: 319, endPoint y: 171, distance: 31.1
click at [319, 171] on div "Verification of Creditor Matrix Voluntary Petition for Individuals Filing for B…" at bounding box center [333, 40] width 105 height 565
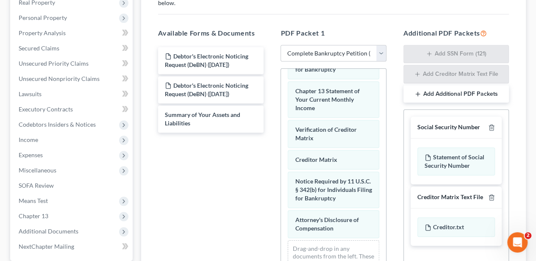
scroll to position [197, 0]
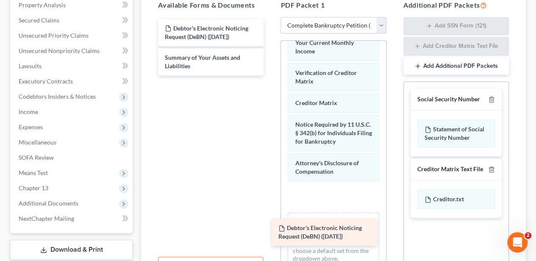
drag, startPoint x: 217, startPoint y: 36, endPoint x: 330, endPoint y: 236, distance: 230.6
click at [270, 75] on div "Debtor's Electronic Noticing Request (DeBN) ([DATE]) Debtor's Electronic Notici…" at bounding box center [210, 47] width 119 height 56
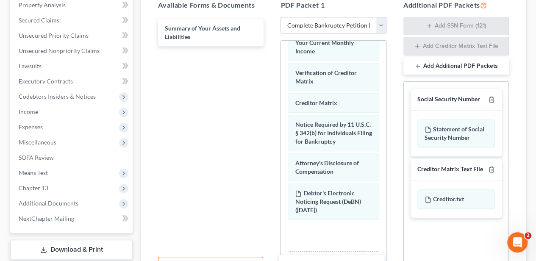
drag, startPoint x: 229, startPoint y: 57, endPoint x: 345, endPoint y: 273, distance: 244.6
click at [345, 260] on html "Home New Case Client Portal Directory Cases Payments Meredith Law Firm, LLC kke…" at bounding box center [268, 77] width 536 height 548
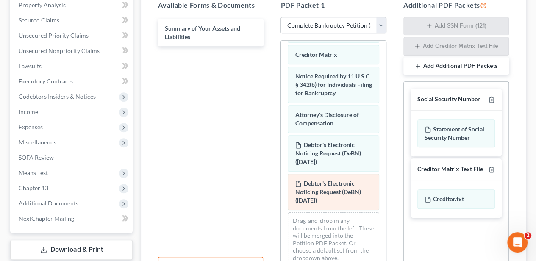
scroll to position [439, 0]
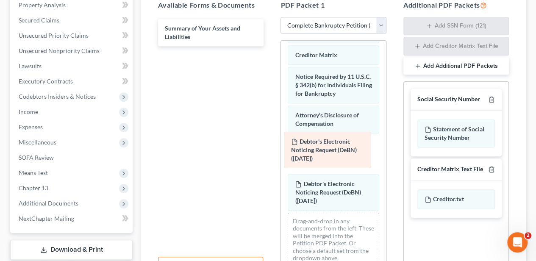
drag, startPoint x: 332, startPoint y: 186, endPoint x: 329, endPoint y: 145, distance: 41.3
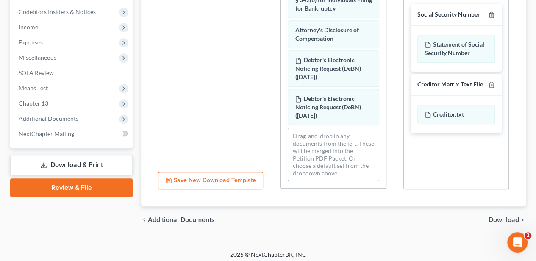
click at [500, 218] on span "Download" at bounding box center [503, 219] width 30 height 7
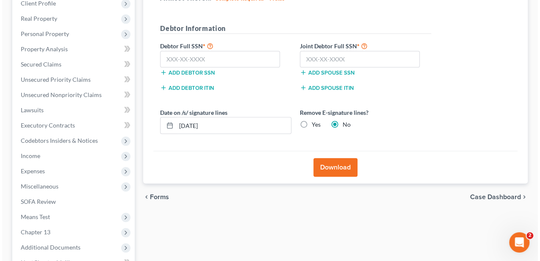
scroll to position [108, 0]
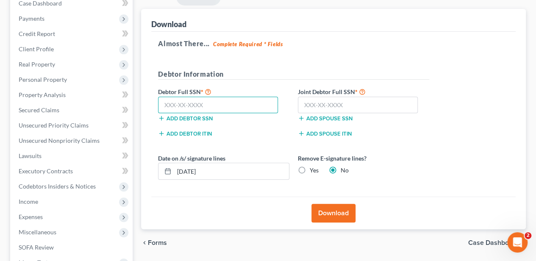
drag, startPoint x: 224, startPoint y: 98, endPoint x: 230, endPoint y: 98, distance: 6.8
click at [225, 98] on input "text" at bounding box center [218, 105] width 120 height 17
type input "241-55-8525"
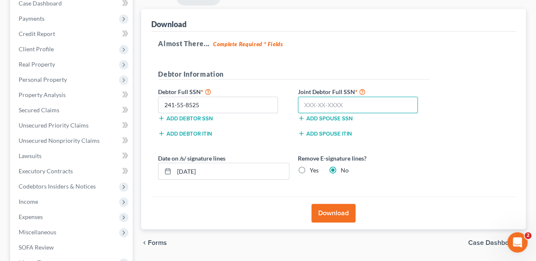
click at [356, 98] on input "text" at bounding box center [358, 105] width 120 height 17
type input "237-53-6922"
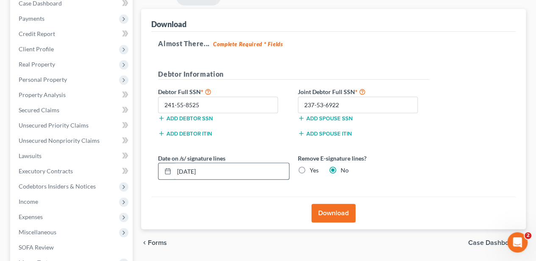
drag, startPoint x: 215, startPoint y: 167, endPoint x: 175, endPoint y: 168, distance: 39.8
click at [175, 168] on input "[DATE]" at bounding box center [231, 171] width 115 height 16
click at [310, 169] on label "Yes" at bounding box center [314, 170] width 9 height 8
click at [313, 169] on input "Yes" at bounding box center [316, 169] width 6 height 6
radio input "true"
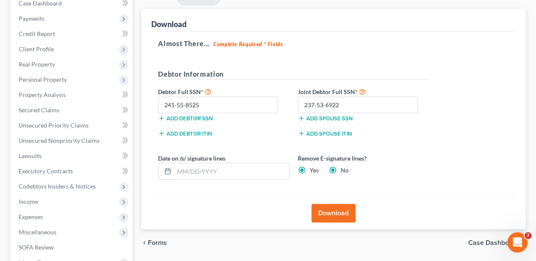
radio input "false"
click at [325, 211] on button "Download" at bounding box center [333, 213] width 44 height 19
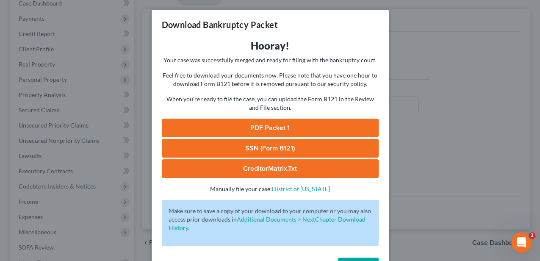
click at [265, 122] on link "PDF Packet 1" at bounding box center [270, 128] width 217 height 19
click at [279, 152] on link "SSN (Form B121)" at bounding box center [270, 148] width 217 height 19
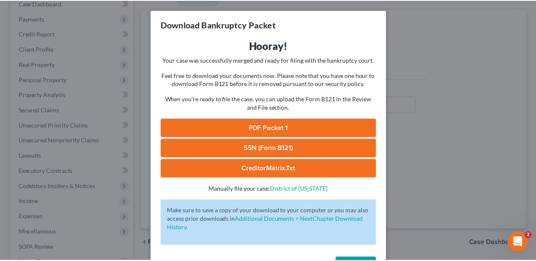
scroll to position [28, 0]
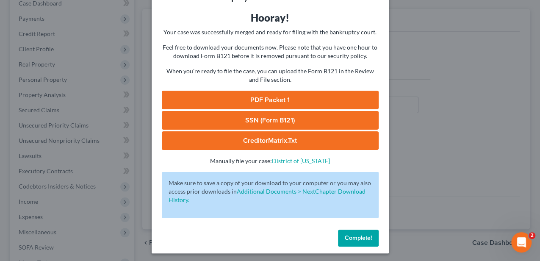
click at [361, 230] on button "Complete!" at bounding box center [358, 238] width 41 height 17
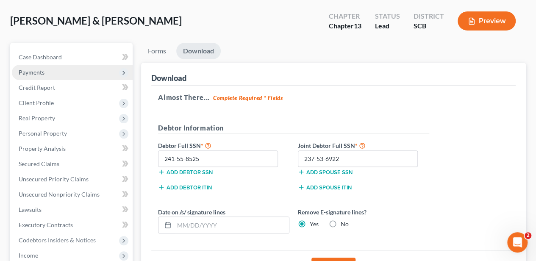
scroll to position [51, 0]
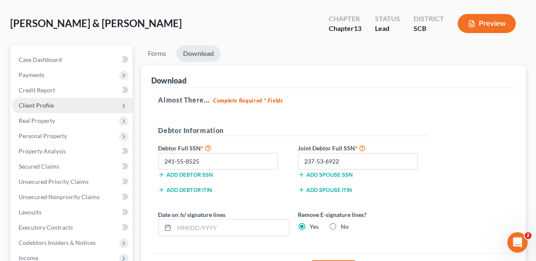
click at [55, 106] on span "Client Profile" at bounding box center [72, 105] width 121 height 15
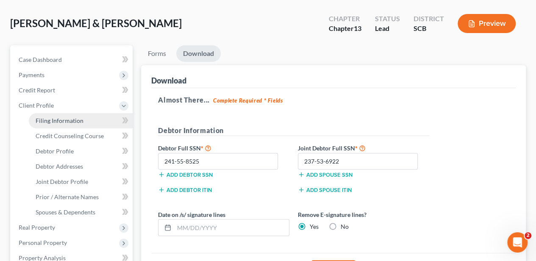
click at [58, 118] on span "Filing Information" at bounding box center [60, 120] width 48 height 7
select select "1"
select select "3"
select select "0"
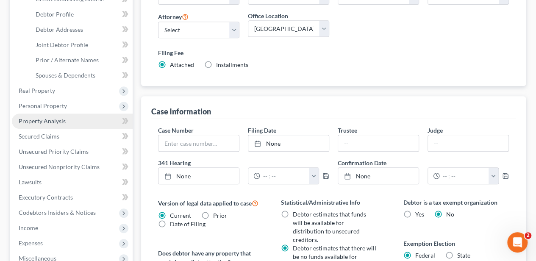
scroll to position [197, 0]
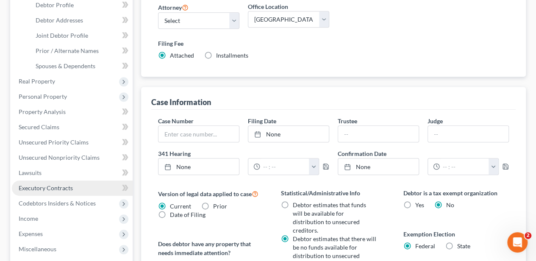
click at [76, 185] on link "Executory Contracts" at bounding box center [72, 187] width 121 height 15
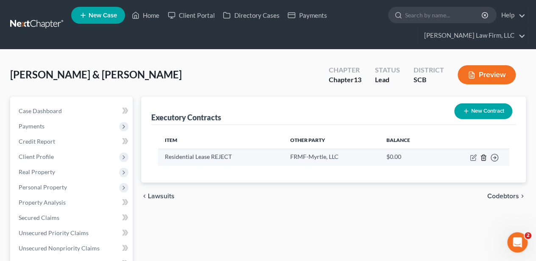
click at [484, 157] on icon "button" at bounding box center [483, 157] width 7 height 7
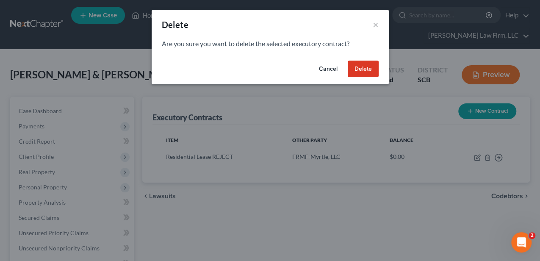
click at [358, 66] on button "Delete" at bounding box center [363, 69] width 31 height 17
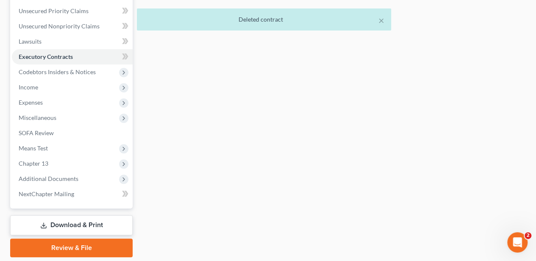
scroll to position [249, 0]
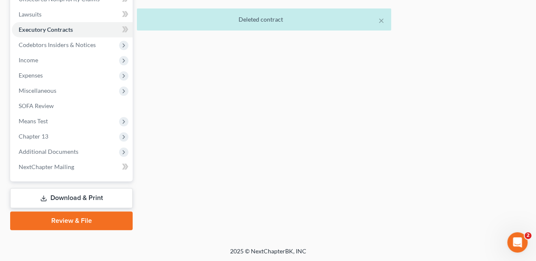
click at [91, 198] on link "Download & Print" at bounding box center [71, 198] width 122 height 20
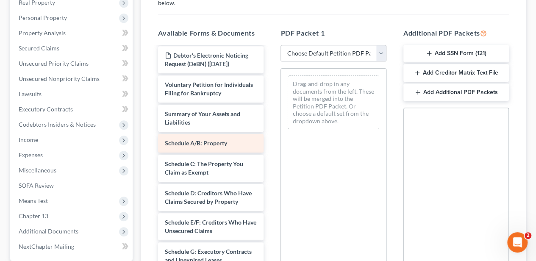
scroll to position [113, 0]
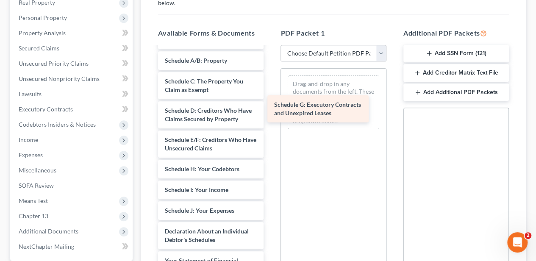
drag, startPoint x: 207, startPoint y: 171, endPoint x: 323, endPoint y: 105, distance: 133.9
click at [270, 105] on div "Schedule G: Executory Contracts and Unexpired Leases Debtor's Electronic Notici…" at bounding box center [210, 179] width 119 height 490
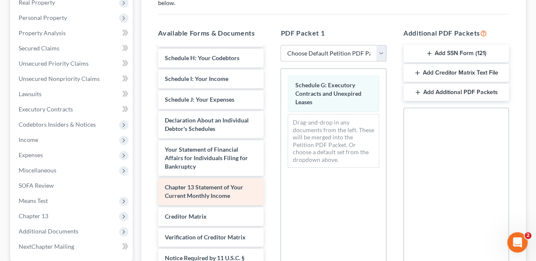
scroll to position [226, 0]
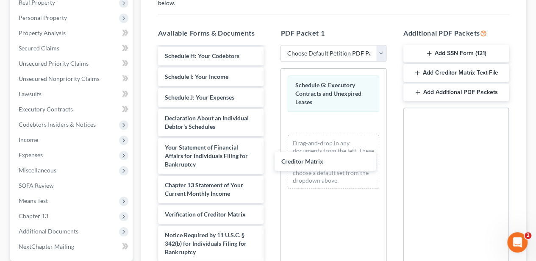
drag, startPoint x: 212, startPoint y: 216, endPoint x: 343, endPoint y: 150, distance: 147.0
click at [270, 164] on div "Creditor Matrix Debtor's Electronic Noticing Request (DeBN) (09/18/2025) Debtor…" at bounding box center [210, 55] width 119 height 469
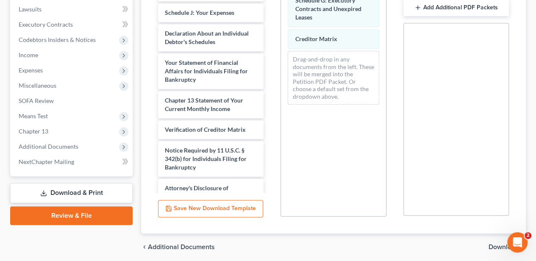
click at [495, 247] on span "Download" at bounding box center [503, 246] width 30 height 7
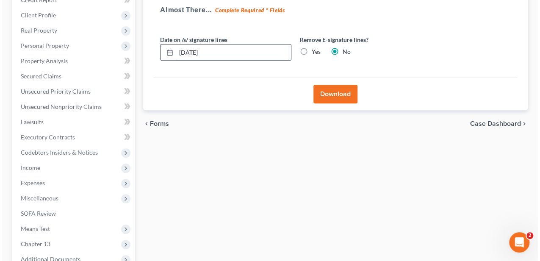
scroll to position [108, 0]
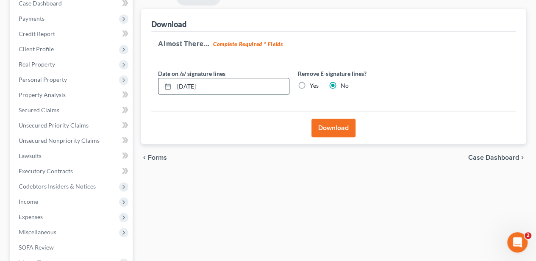
drag, startPoint x: 210, startPoint y: 84, endPoint x: 173, endPoint y: 78, distance: 36.9
click at [173, 78] on div "[DATE]" at bounding box center [223, 86] width 131 height 17
click at [310, 83] on label "Yes" at bounding box center [314, 85] width 9 height 8
click at [313, 83] on input "Yes" at bounding box center [316, 84] width 6 height 6
radio input "true"
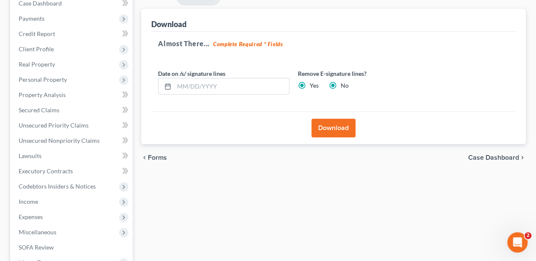
radio input "false"
click at [324, 121] on button "Download" at bounding box center [333, 128] width 44 height 19
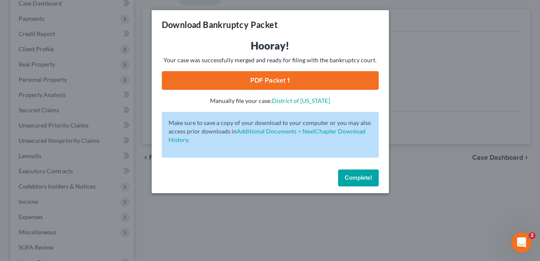
click at [290, 80] on link "PDF Packet 1" at bounding box center [270, 80] width 217 height 19
drag, startPoint x: 367, startPoint y: 179, endPoint x: 350, endPoint y: 171, distance: 18.8
click at [367, 179] on span "Complete!" at bounding box center [358, 177] width 27 height 7
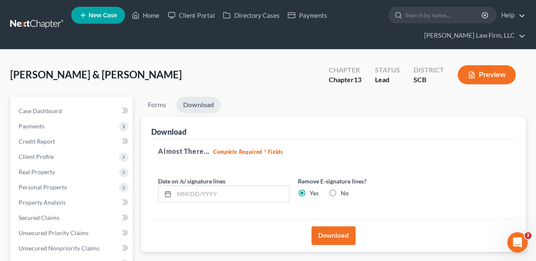
scroll to position [0, 0]
click at [94, 103] on link "Case Dashboard" at bounding box center [72, 110] width 121 height 15
select select "2"
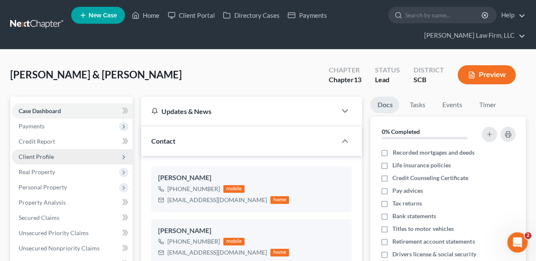
scroll to position [348, 0]
click at [46, 155] on span "Client Profile" at bounding box center [36, 156] width 35 height 7
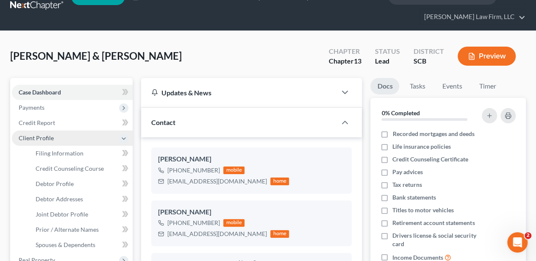
scroll to position [56, 0]
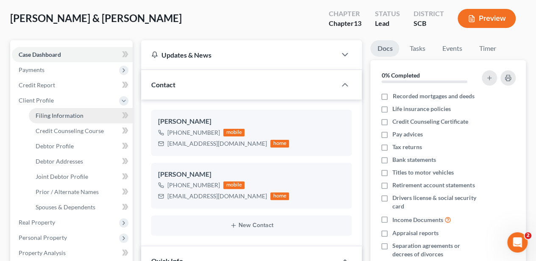
click at [75, 120] on link "Filing Information" at bounding box center [81, 115] width 104 height 15
select select "1"
select select "3"
select select "72"
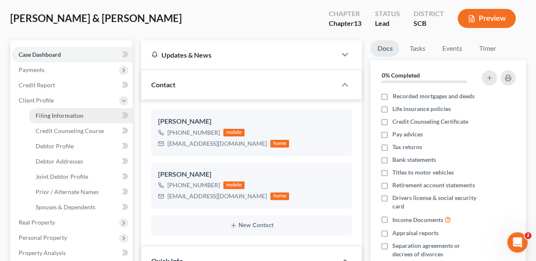
select select "1"
select select "0"
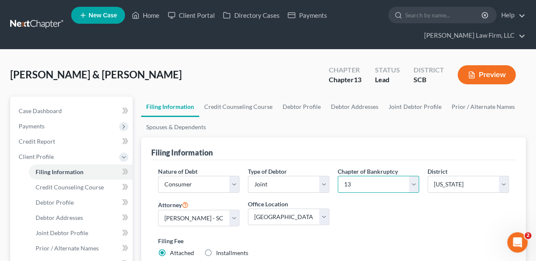
click at [353, 183] on select "Select 7 11 12 13" at bounding box center [377, 184] width 81 height 17
select select "0"
click at [337, 176] on select "Select 7 11 12 13" at bounding box center [377, 184] width 81 height 17
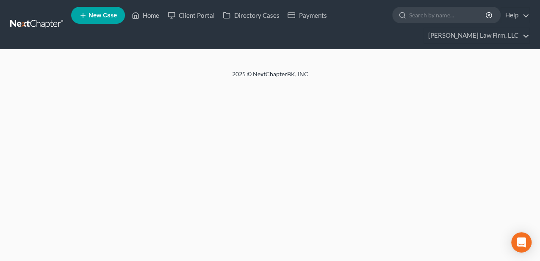
select select "1"
select select "0"
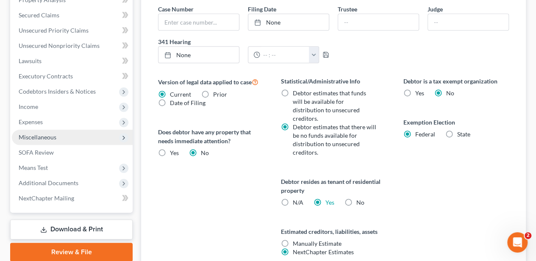
scroll to position [322, 0]
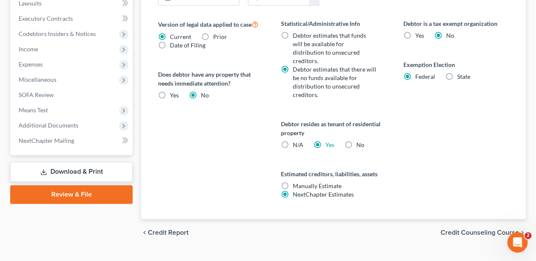
click at [100, 171] on link "Download & Print" at bounding box center [71, 172] width 122 height 20
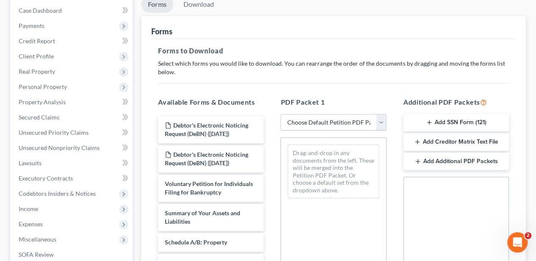
scroll to position [113, 0]
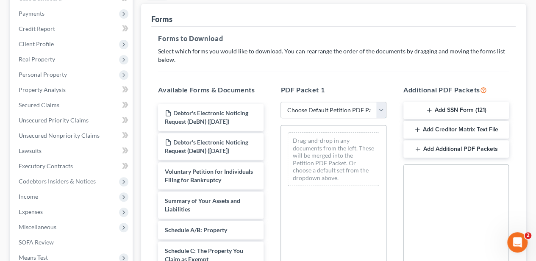
drag, startPoint x: 319, startPoint y: 110, endPoint x: 318, endPoint y: 118, distance: 8.1
click at [319, 110] on select "Choose Default Petition PDF Packet Complete Bankruptcy Petition (all forms and …" at bounding box center [332, 110] width 105 height 17
click at [314, 113] on select "Choose Default Petition PDF Packet Complete Bankruptcy Petition (all forms and …" at bounding box center [332, 110] width 105 height 17
select select "0"
click at [280, 102] on select "Choose Default Petition PDF Packet Complete Bankruptcy Petition (all forms and …" at bounding box center [332, 110] width 105 height 17
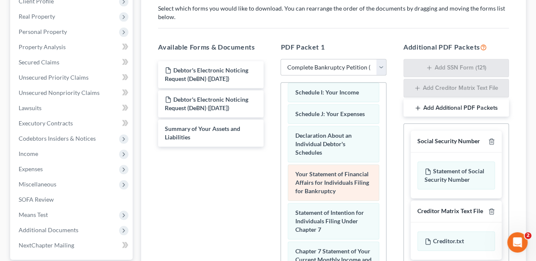
scroll to position [169, 0]
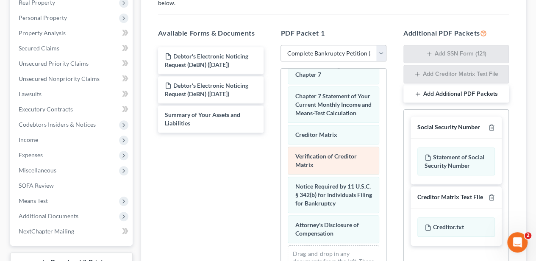
click at [324, 160] on div "Voluntary Petition for Individuals Filing for Bankruptcy Schedule A/B: Property…" at bounding box center [333, 4] width 105 height 604
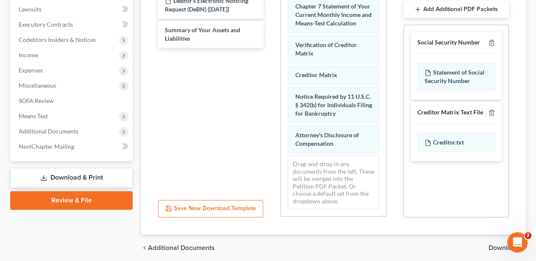
scroll to position [226, 0]
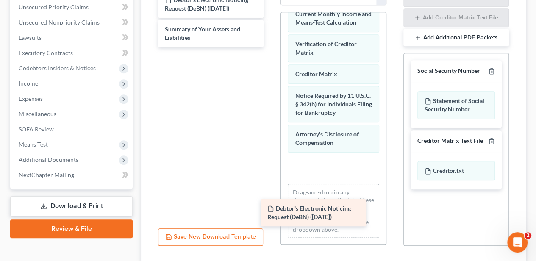
drag, startPoint x: 223, startPoint y: 27, endPoint x: 325, endPoint y: 205, distance: 205.3
click at [270, 47] on div "Debtor's Electronic Noticing Request (DeBN) ([DATE]) Debtor's Electronic Notici…" at bounding box center [210, 19] width 119 height 56
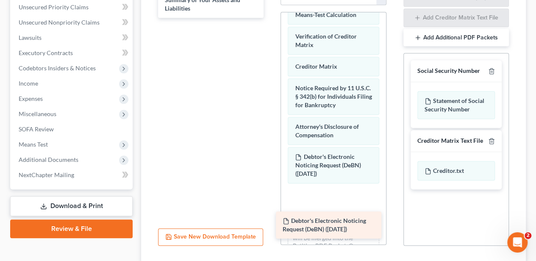
drag, startPoint x: 235, startPoint y: 10, endPoint x: 352, endPoint y: 232, distance: 251.2
click at [270, 18] on div "Debtor's Electronic Noticing Request (DeBN) ([DATE]) Debtor's Electronic Notici…" at bounding box center [210, 4] width 119 height 27
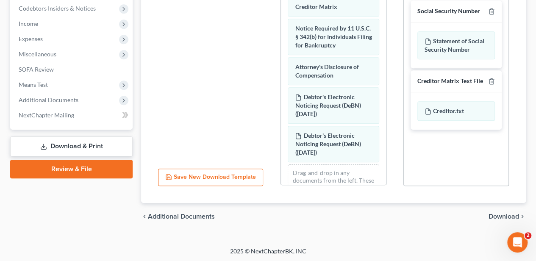
click at [506, 213] on span "Download" at bounding box center [503, 216] width 30 height 7
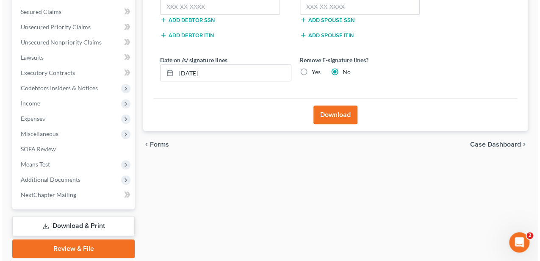
scroll to position [92, 0]
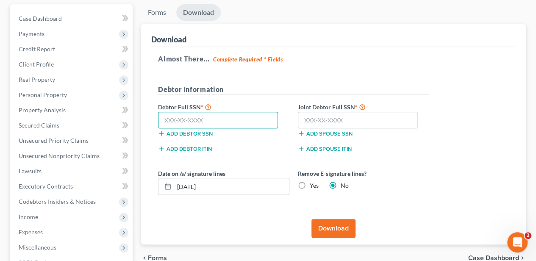
click at [213, 120] on input "text" at bounding box center [218, 120] width 120 height 17
type input "241-55-8525"
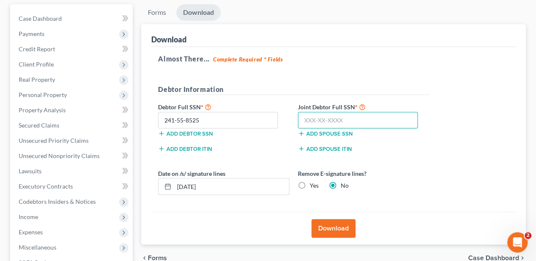
click at [303, 121] on input "text" at bounding box center [358, 120] width 120 height 17
type input "237-53-6922"
drag, startPoint x: 216, startPoint y: 188, endPoint x: 169, endPoint y: 189, distance: 46.2
click at [169, 189] on div "[DATE]" at bounding box center [223, 186] width 131 height 17
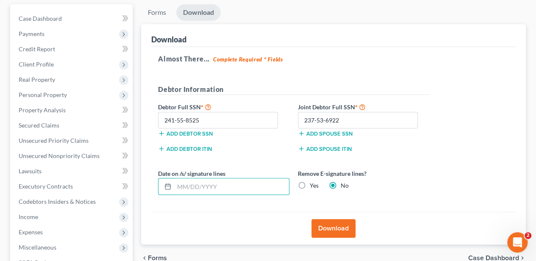
click at [310, 183] on label "Yes" at bounding box center [314, 185] width 9 height 8
click at [313, 183] on input "Yes" at bounding box center [316, 184] width 6 height 6
radio input "true"
radio input "false"
click at [336, 219] on button "Download" at bounding box center [333, 228] width 44 height 19
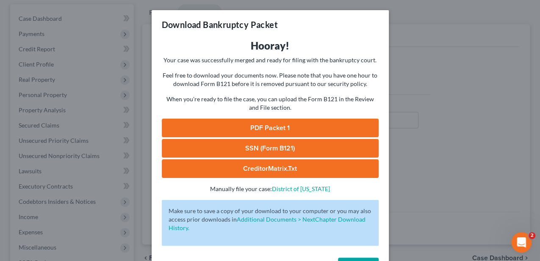
click at [261, 125] on link "PDF Packet 1" at bounding box center [270, 128] width 217 height 19
click at [271, 148] on link "SSN (Form B121)" at bounding box center [270, 148] width 217 height 19
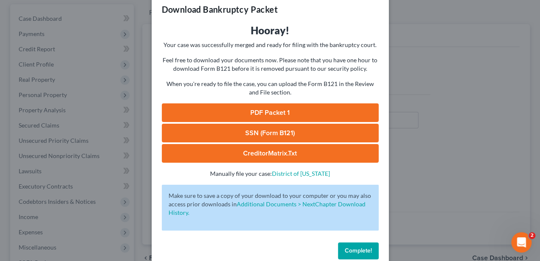
scroll to position [30, 0]
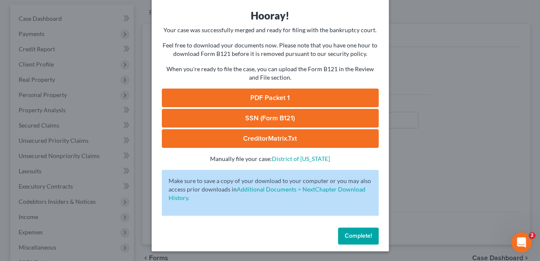
click at [345, 238] on span "Complete!" at bounding box center [358, 235] width 27 height 7
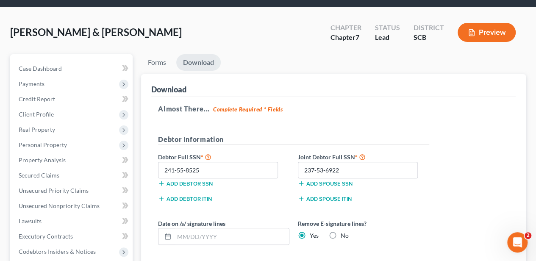
scroll to position [0, 0]
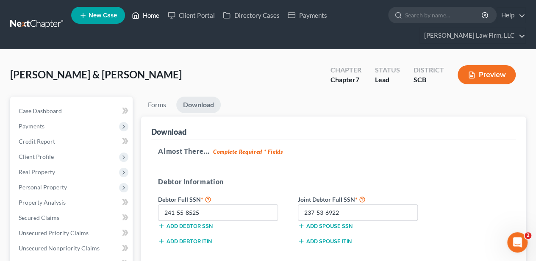
click at [147, 18] on link "Home" at bounding box center [145, 15] width 36 height 15
click at [143, 16] on link "Home" at bounding box center [145, 15] width 36 height 15
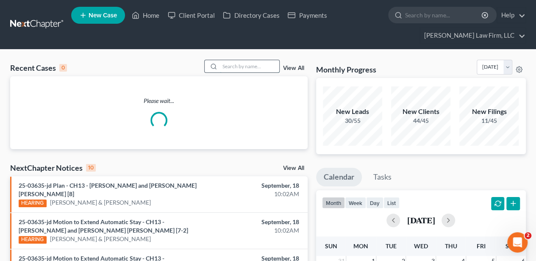
click at [239, 66] on input "search" at bounding box center [249, 66] width 59 height 12
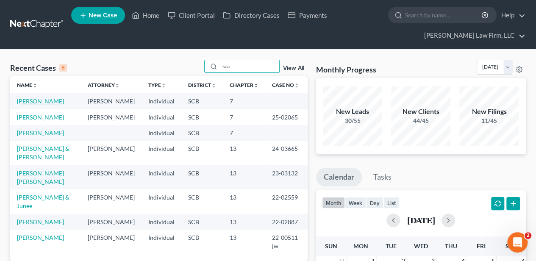
type input "sca"
click at [44, 101] on link "[PERSON_NAME]" at bounding box center [40, 100] width 47 height 7
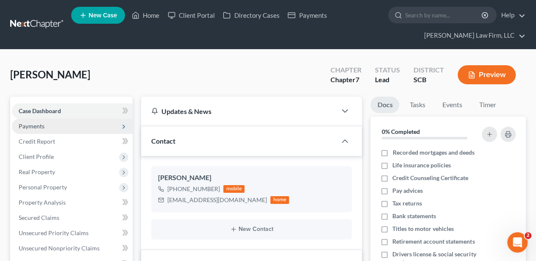
select select "2"
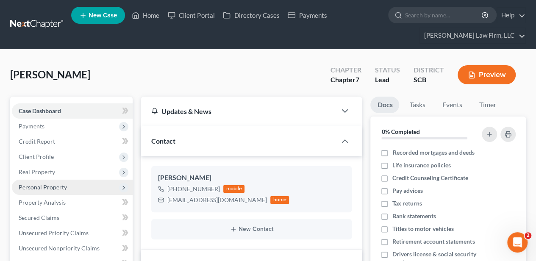
click at [63, 185] on span "Personal Property" at bounding box center [43, 186] width 48 height 7
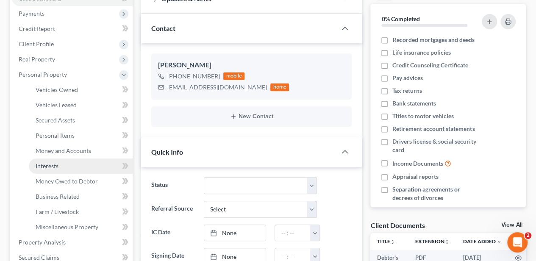
click at [69, 161] on link "Interests" at bounding box center [81, 165] width 104 height 15
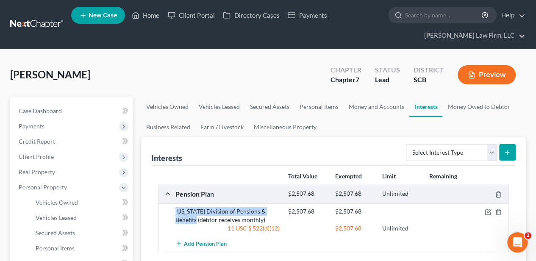
drag, startPoint x: 196, startPoint y: 219, endPoint x: 176, endPoint y: 210, distance: 21.4
click at [176, 210] on div "[US_STATE] Division of Pensions & Benefits (debtor receives monthly)" at bounding box center [227, 215] width 113 height 17
copy div "[US_STATE] Division of Pensions & Benefits"
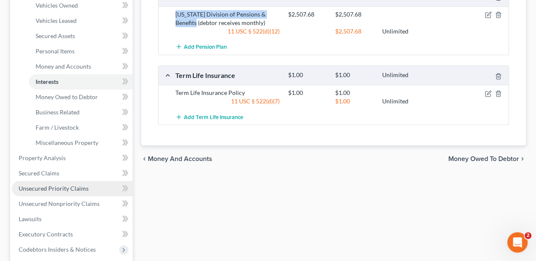
scroll to position [197, 0]
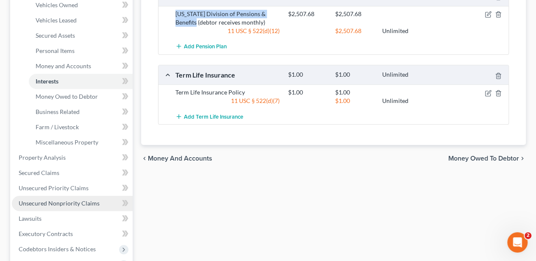
click at [85, 205] on span "Unsecured Nonpriority Claims" at bounding box center [59, 202] width 81 height 7
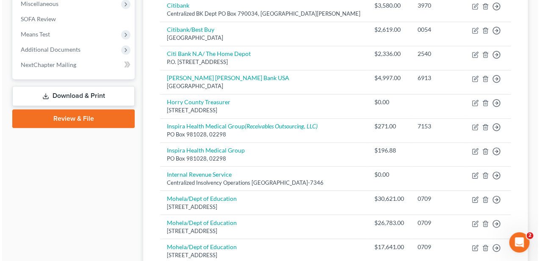
scroll to position [339, 0]
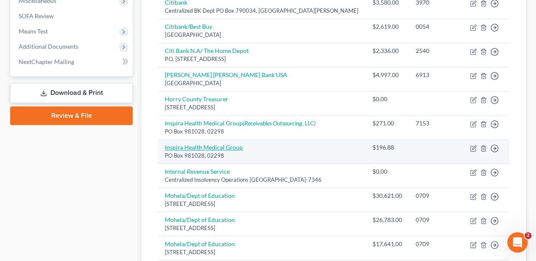
click at [166, 144] on link "Inspira Health Medical Group" at bounding box center [204, 147] width 78 height 7
select select "9"
select select "0"
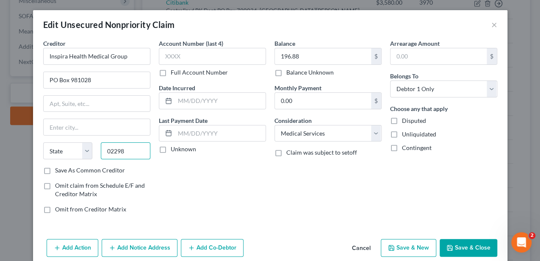
click at [136, 150] on input "02298" at bounding box center [126, 150] width 50 height 17
type input "02298"
click at [108, 127] on input "text" at bounding box center [97, 127] width 106 height 16
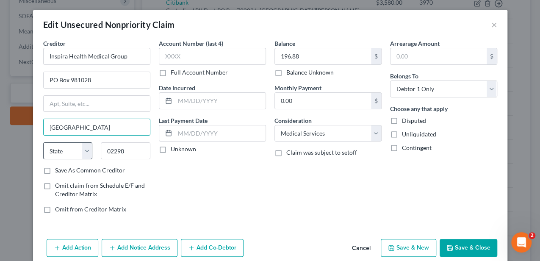
type input "[GEOGRAPHIC_DATA]"
click at [85, 150] on select "State [US_STATE] AK AR AZ CA CO CT DE DC [GEOGRAPHIC_DATA] [GEOGRAPHIC_DATA] GU…" at bounding box center [68, 150] width 50 height 17
select select "22"
click at [43, 142] on select "State [US_STATE] AK AR AZ CA CO CT DE DC [GEOGRAPHIC_DATA] [GEOGRAPHIC_DATA] GU…" at bounding box center [68, 150] width 50 height 17
click at [477, 242] on button "Save & Close" at bounding box center [469, 248] width 58 height 18
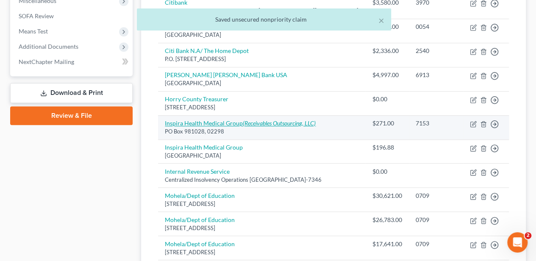
click at [202, 119] on link "Inspira Health Medical Group (Receivables Outsourcing, LLC)" at bounding box center [240, 122] width 151 height 7
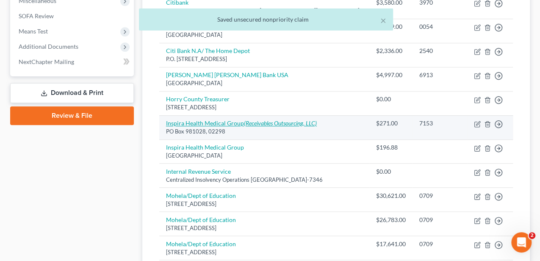
select select "9"
select select "0"
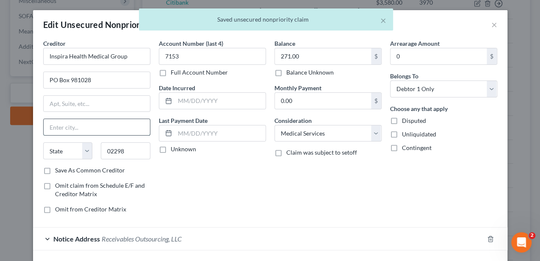
click at [69, 125] on input "text" at bounding box center [97, 127] width 106 height 16
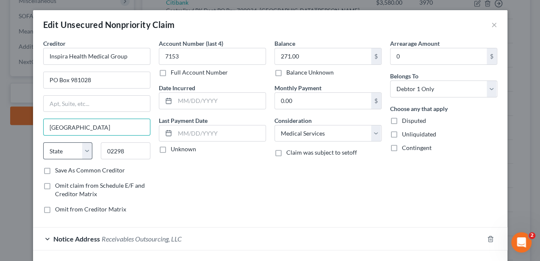
type input "[GEOGRAPHIC_DATA]"
click at [88, 149] on select "State [US_STATE] AK AR AZ CA CO CT DE DC [GEOGRAPHIC_DATA] [GEOGRAPHIC_DATA] GU…" at bounding box center [68, 150] width 50 height 17
select select "22"
click at [43, 142] on select "State [US_STATE] AK AR AZ CA CO CT DE DC [GEOGRAPHIC_DATA] [GEOGRAPHIC_DATA] GU…" at bounding box center [68, 150] width 50 height 17
click at [206, 192] on div "Account Number (last 4) 7153 Full Account Number Date Incurred Last Payment Dat…" at bounding box center [213, 129] width 116 height 181
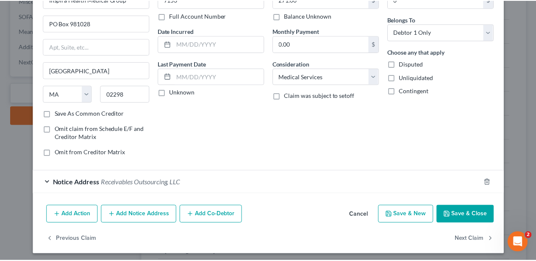
scroll to position [58, 0]
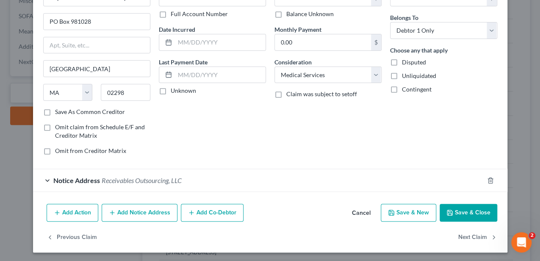
click at [455, 207] on button "Save & Close" at bounding box center [469, 213] width 58 height 18
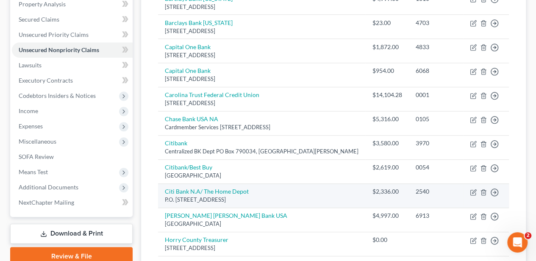
scroll to position [197, 0]
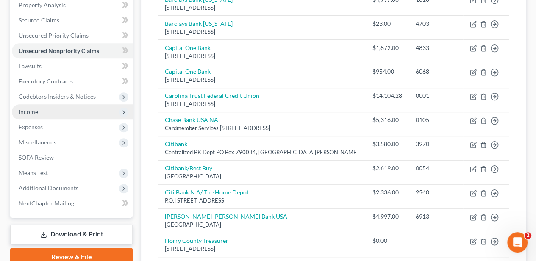
click at [70, 111] on span "Income" at bounding box center [72, 111] width 121 height 15
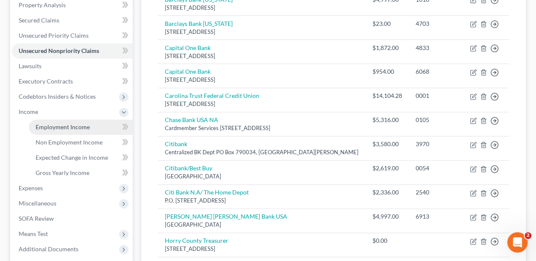
click at [69, 122] on link "Employment Income" at bounding box center [81, 126] width 104 height 15
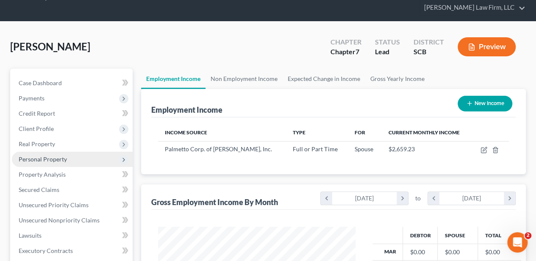
scroll to position [56, 0]
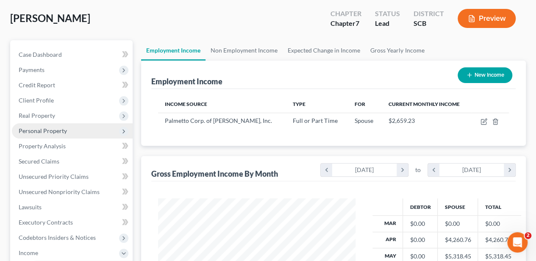
click at [51, 132] on span "Personal Property" at bounding box center [43, 130] width 48 height 7
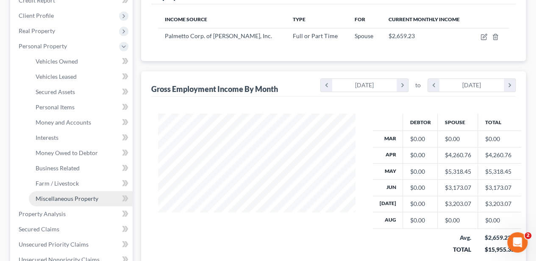
click at [59, 195] on span "Miscellaneous Property" at bounding box center [67, 198] width 63 height 7
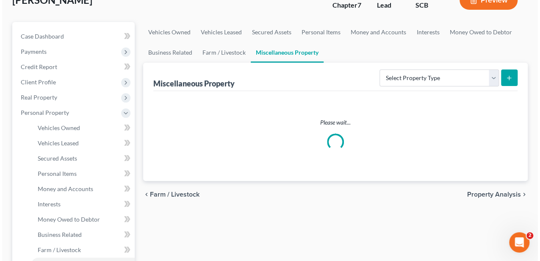
scroll to position [85, 0]
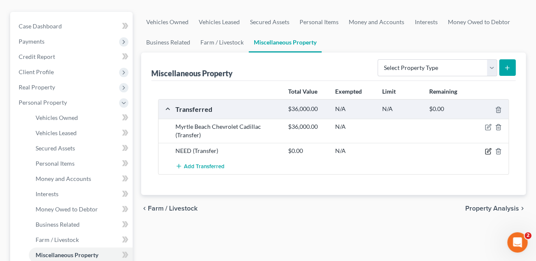
click at [487, 148] on icon "button" at bounding box center [487, 151] width 7 height 7
select select "Ordinary ([DATE])"
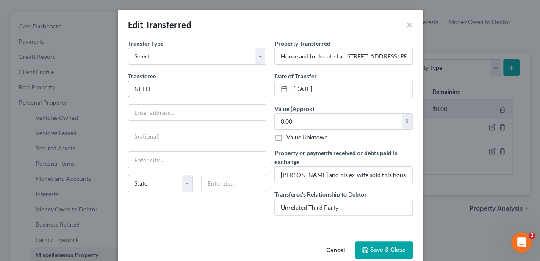
click at [148, 85] on input "NEED" at bounding box center [196, 89] width 137 height 16
paste input "[PERSON_NAME]"
click at [131, 86] on input "[PERSON_NAME]" at bounding box center [196, 89] width 137 height 16
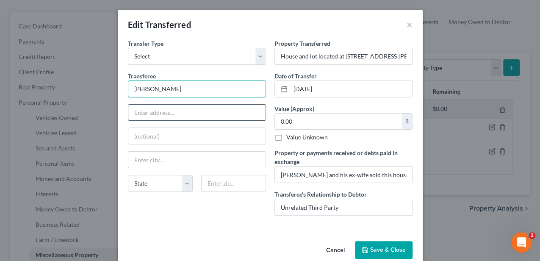
type input "[PERSON_NAME]"
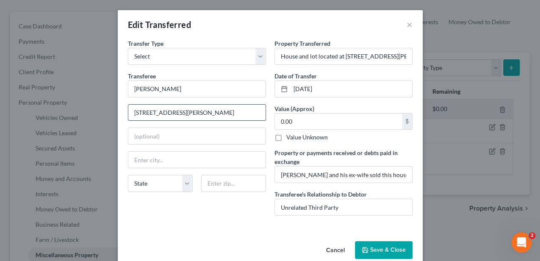
type input "[STREET_ADDRESS][PERSON_NAME]"
type input "08302"
type input "Bridgeton"
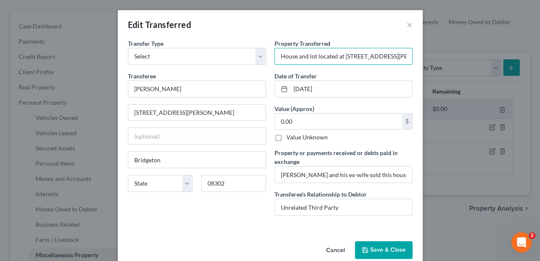
scroll to position [0, 0]
click at [291, 119] on input "0.00" at bounding box center [338, 121] width 127 height 16
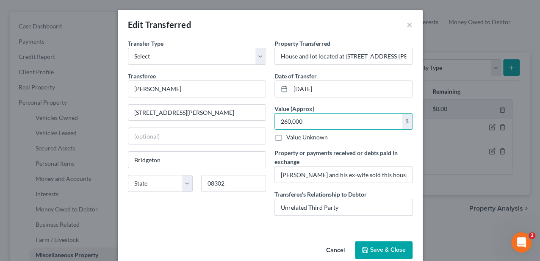
type input "260,000"
drag, startPoint x: 323, startPoint y: 87, endPoint x: 284, endPoint y: 88, distance: 39.4
click at [285, 88] on div "[DATE]" at bounding box center [343, 88] width 138 height 17
type input "[DATE]"
click at [348, 175] on input "[PERSON_NAME] and his ex-wife sold this house for $NEED,000. After payment of t…" at bounding box center [343, 174] width 137 height 16
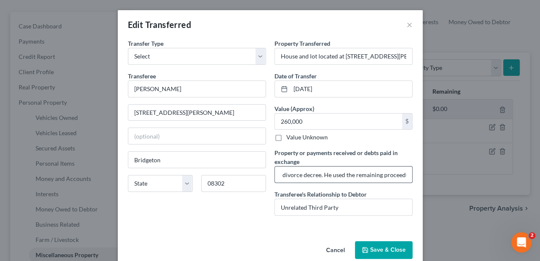
scroll to position [0, 595]
drag, startPoint x: 299, startPoint y: 174, endPoint x: 286, endPoint y: 173, distance: 13.2
click at [286, 173] on input "[PERSON_NAME] and his ex-wife sold this house for $260,000. After payment of th…" at bounding box center [343, 174] width 137 height 16
drag, startPoint x: 330, startPoint y: 173, endPoint x: 354, endPoint y: 172, distance: 24.2
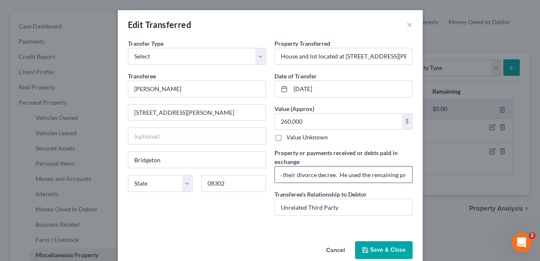
click at [354, 172] on input "[PERSON_NAME] and his ex-wife sold this house for $260,000. After payment of th…" at bounding box center [343, 174] width 137 height 16
click at [329, 175] on input "[PERSON_NAME] and his ex-wife sold this house for $260,000. After payment of th…" at bounding box center [343, 174] width 137 height 16
type input "[PERSON_NAME] and his ex-wife sold this house for $260,000. After payment of th…"
click at [384, 246] on button "Save & Close" at bounding box center [384, 250] width 58 height 18
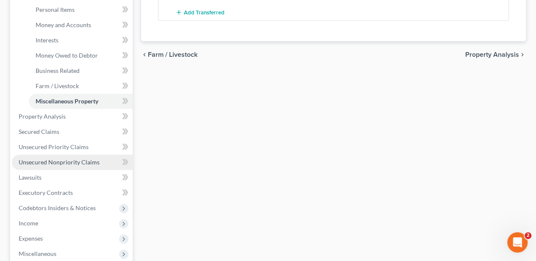
scroll to position [282, 0]
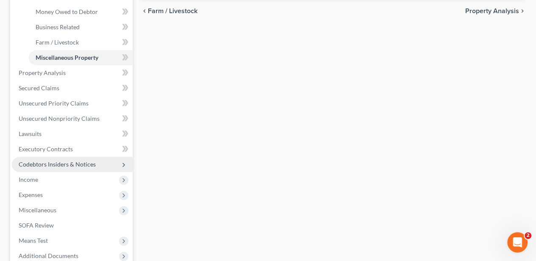
drag, startPoint x: 55, startPoint y: 176, endPoint x: 56, endPoint y: 166, distance: 10.7
click at [55, 176] on span "Income" at bounding box center [72, 179] width 121 height 15
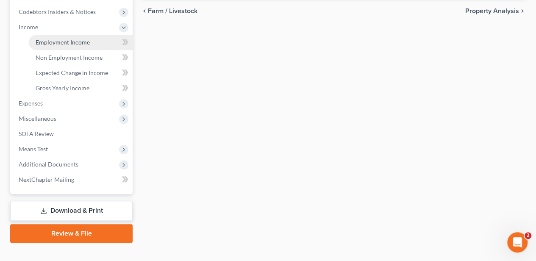
click at [68, 40] on span "Employment Income" at bounding box center [63, 42] width 54 height 7
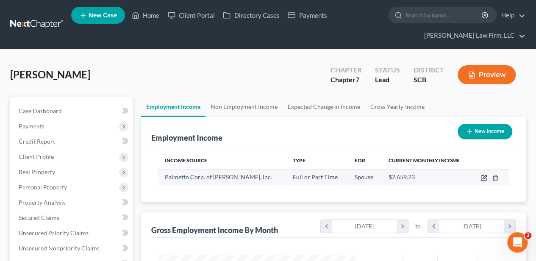
click at [481, 176] on icon "button" at bounding box center [483, 177] width 7 height 7
select select "0"
select select "42"
select select "3"
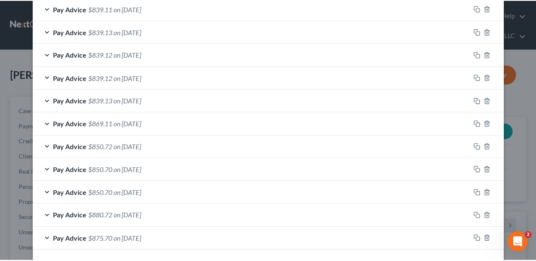
scroll to position [414, 0]
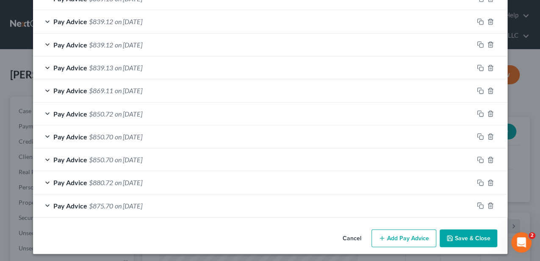
click at [346, 235] on button "Cancel" at bounding box center [352, 238] width 32 height 17
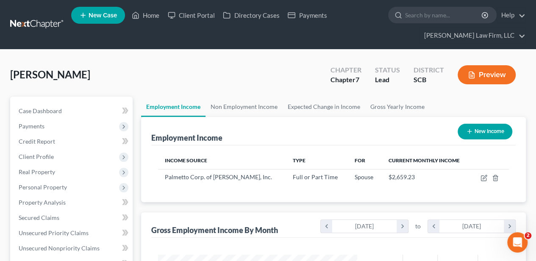
scroll to position [423293, 423230]
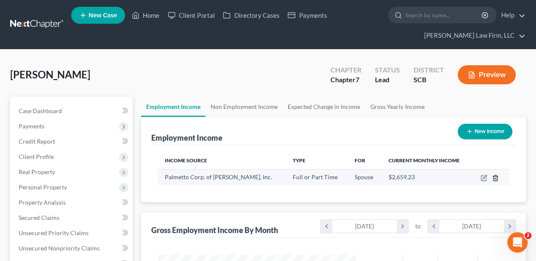
click at [495, 177] on line "button" at bounding box center [495, 178] width 0 height 2
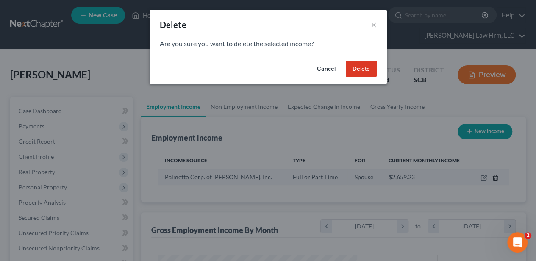
scroll to position [151, 216]
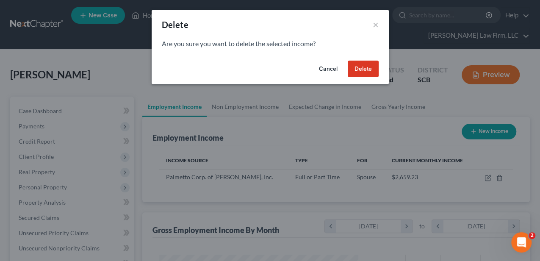
click at [366, 71] on button "Delete" at bounding box center [363, 69] width 31 height 17
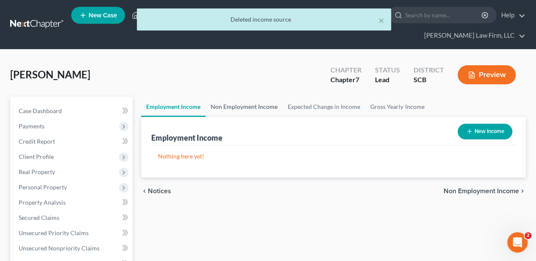
click at [255, 105] on link "Non Employment Income" at bounding box center [243, 107] width 77 height 20
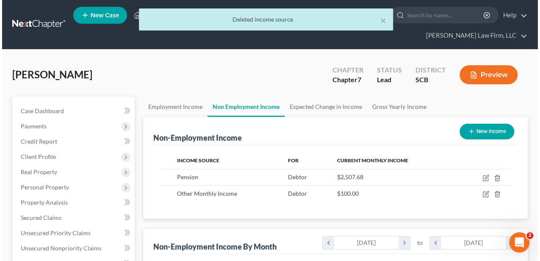
scroll to position [151, 214]
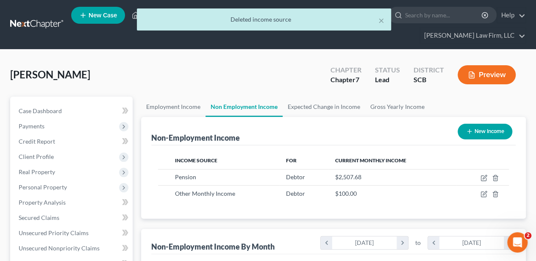
click at [485, 127] on button "New Income" at bounding box center [484, 132] width 55 height 16
select select "0"
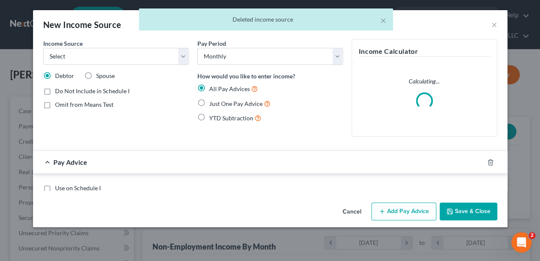
scroll to position [151, 216]
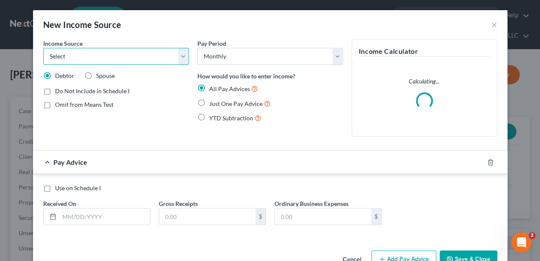
click at [97, 53] on select "Select Unemployment Disability (from employer) Pension Retirement Social Securi…" at bounding box center [116, 56] width 146 height 17
select select "13"
click at [43, 48] on select "Select Unemployment Disability (from employer) Pension Retirement Social Securi…" at bounding box center [116, 56] width 146 height 17
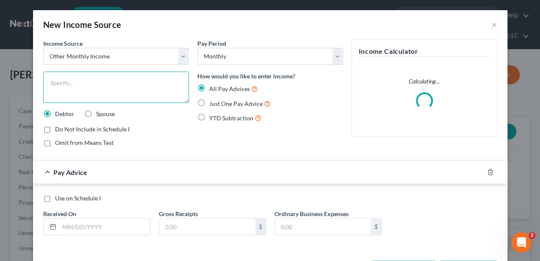
click at [91, 95] on textarea at bounding box center [116, 87] width 146 height 31
type textarea "Fiance's average net monthly income"
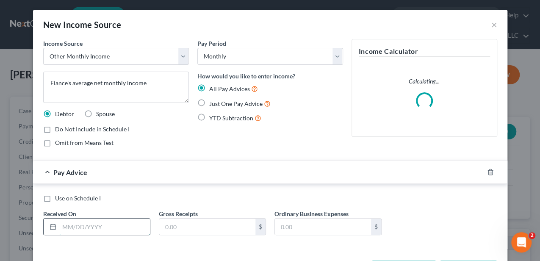
click at [87, 230] on input "text" at bounding box center [104, 226] width 91 height 16
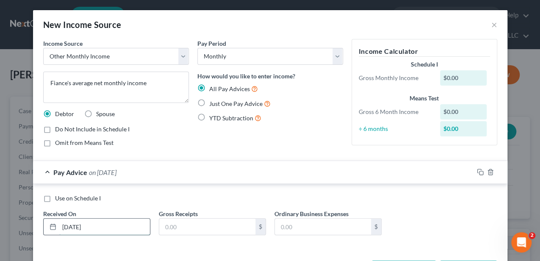
type input "[DATE]"
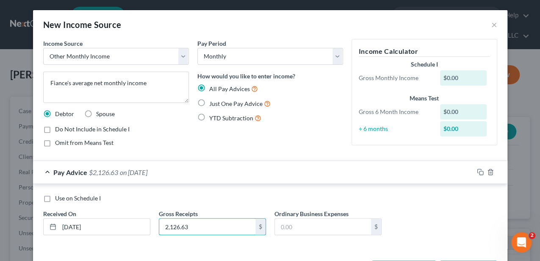
type input "2,126.63"
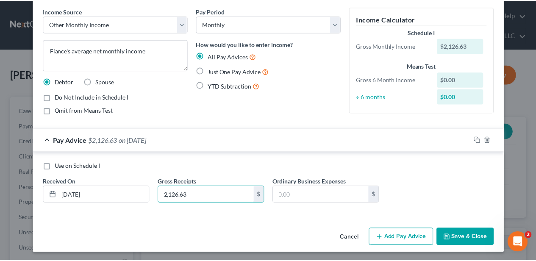
scroll to position [33, 0]
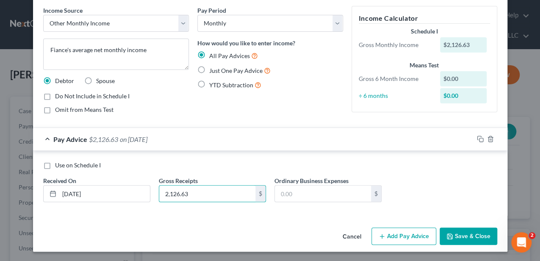
click at [465, 233] on button "Save & Close" at bounding box center [469, 236] width 58 height 18
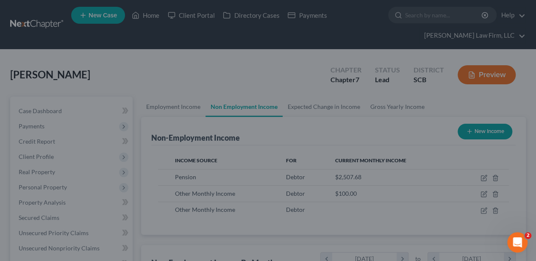
scroll to position [423293, 423230]
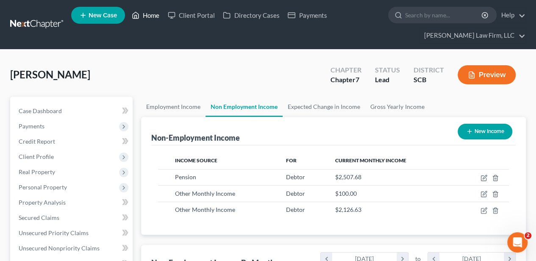
click at [150, 17] on link "Home" at bounding box center [145, 15] width 36 height 15
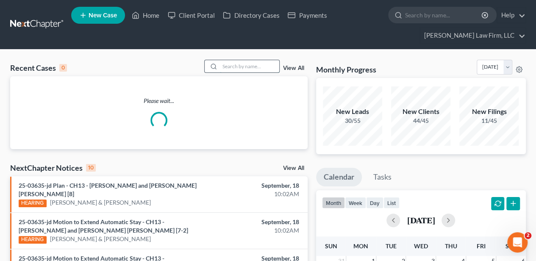
click at [251, 60] on input "search" at bounding box center [249, 66] width 59 height 12
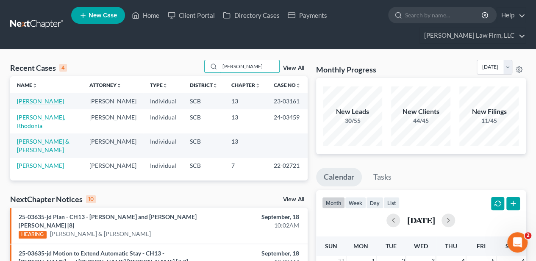
type input "[PERSON_NAME]"
click at [39, 101] on link "[PERSON_NAME]" at bounding box center [40, 100] width 47 height 7
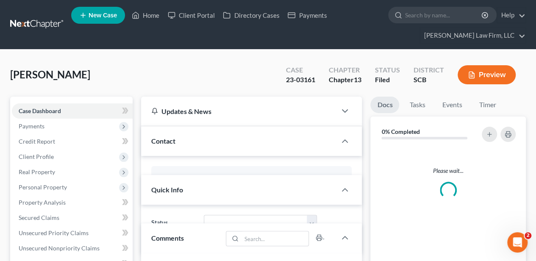
select select "2"
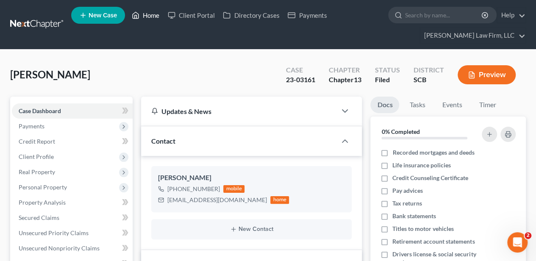
click at [155, 14] on link "Home" at bounding box center [145, 15] width 36 height 15
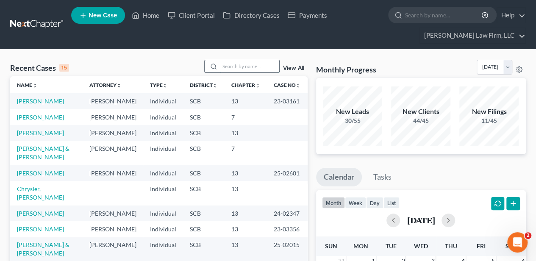
click at [244, 64] on input "search" at bounding box center [249, 66] width 59 height 12
click at [49, 125] on td "[PERSON_NAME]" at bounding box center [46, 117] width 72 height 16
click at [50, 121] on link "[PERSON_NAME]" at bounding box center [40, 116] width 47 height 7
select select "2"
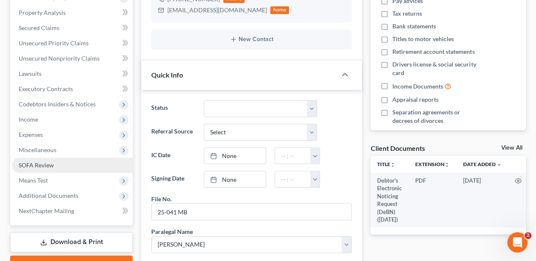
scroll to position [197, 0]
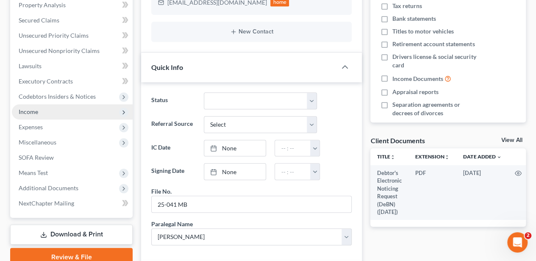
click at [41, 108] on span "Income" at bounding box center [72, 111] width 121 height 15
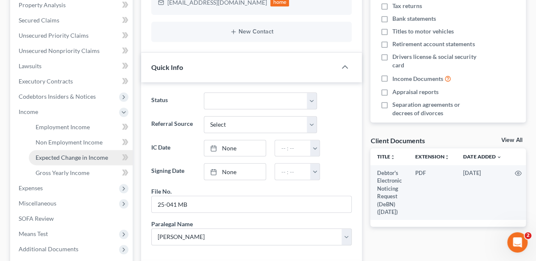
click at [65, 158] on span "Expected Change in Income" at bounding box center [72, 157] width 72 height 7
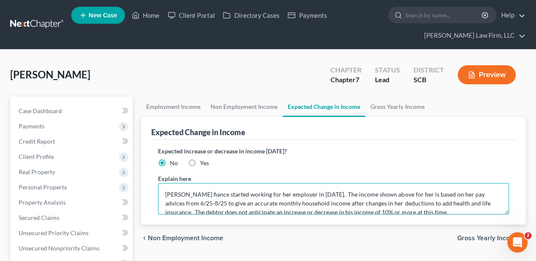
drag, startPoint x: 493, startPoint y: 203, endPoint x: 159, endPoint y: 191, distance: 334.3
click at [159, 191] on textarea "[PERSON_NAME] fiance started working for her employer in [DATE]. The income sho…" at bounding box center [333, 198] width 351 height 31
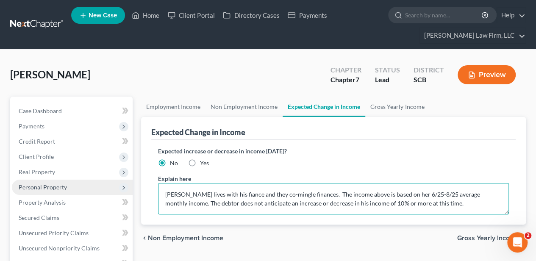
type textarea "[PERSON_NAME] lives with his fiance and they co-mingle finances. The income abo…"
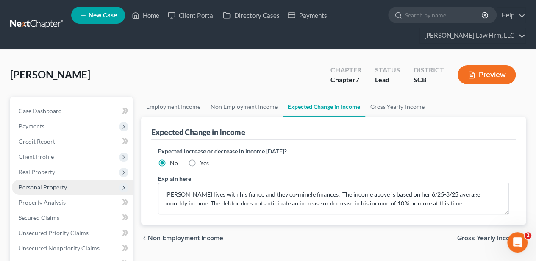
click at [30, 184] on span "Personal Property" at bounding box center [43, 186] width 48 height 7
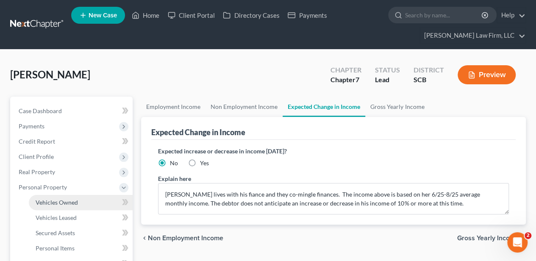
click at [47, 200] on span "Vehicles Owned" at bounding box center [57, 202] width 42 height 7
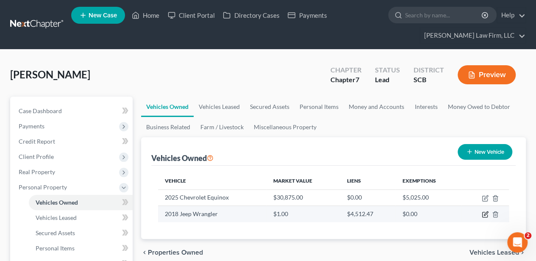
click at [483, 213] on icon "button" at bounding box center [484, 214] width 7 height 7
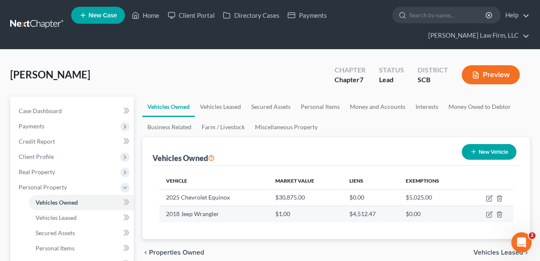
select select "0"
select select "8"
select select "2"
select select "0"
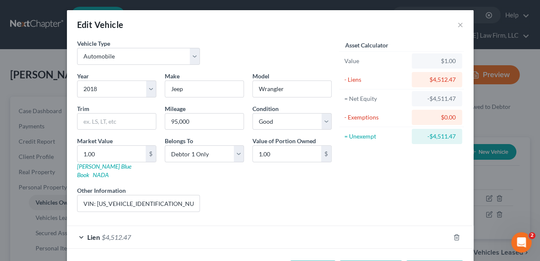
click at [124, 39] on div "Vehicle Type Select Automobile Truck Trailer Watercraft Aircraft Motor Home Atv…" at bounding box center [139, 52] width 132 height 26
click at [169, 195] on div "VIN: [US_VEHICLE_IDENTIFICATION_NUMBER] ([PERSON_NAME] ex-wife, [PERSON_NAME], …" at bounding box center [138, 203] width 123 height 17
click at [155, 195] on input "VIN: [US_VEHICLE_IDENTIFICATION_NUMBER] ([PERSON_NAME] ex-wife, [PERSON_NAME], …" at bounding box center [138, 203] width 122 height 16
click at [192, 195] on input "VIN: [US_VEHICLE_IDENTIFICATION_NUMBER] ([PERSON_NAME] ex-wife, [PERSON_NAME], …" at bounding box center [138, 203] width 122 height 16
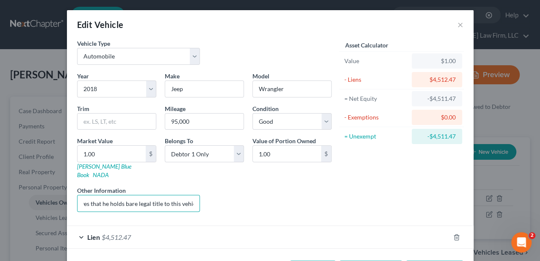
scroll to position [0, 0]
click at [190, 195] on input "VIN: [US_VEHICLE_IDENTIFICATION_NUMBER] ([PERSON_NAME] ex-wife, [PERSON_NAME], …" at bounding box center [138, 203] width 122 height 16
click at [180, 195] on input "VIN: [US_VEHICLE_IDENTIFICATION_NUMBER] ([PERSON_NAME] ex-wife, [PERSON_NAME], …" at bounding box center [138, 203] width 122 height 16
type input "VIN: [US_VEHICLE_IDENTIFICATION_NUMBER] ([PERSON_NAME] ex-wife, [PERSON_NAME], …"
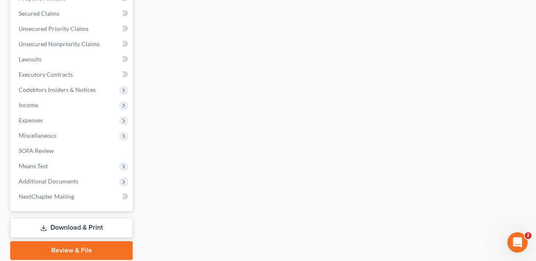
scroll to position [386, 0]
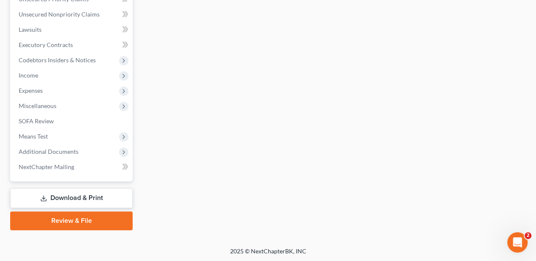
click at [82, 192] on link "Download & Print" at bounding box center [71, 198] width 122 height 20
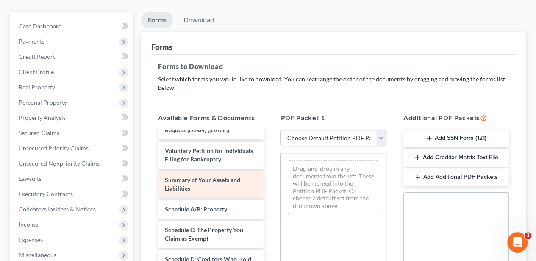
scroll to position [28, 0]
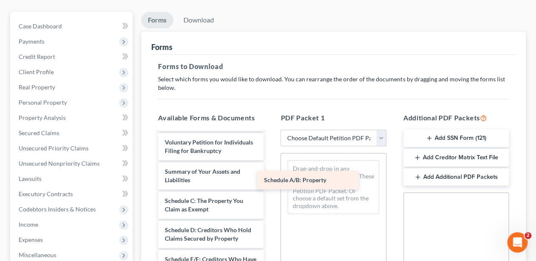
drag, startPoint x: 175, startPoint y: 196, endPoint x: 297, endPoint y: 171, distance: 124.5
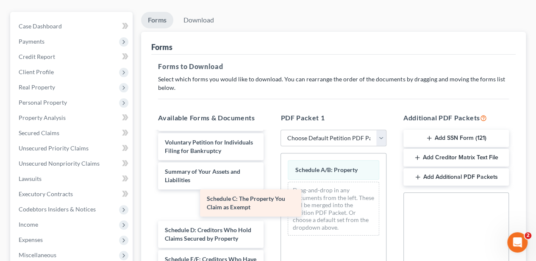
drag, startPoint x: 225, startPoint y: 201, endPoint x: 332, endPoint y: 182, distance: 108.8
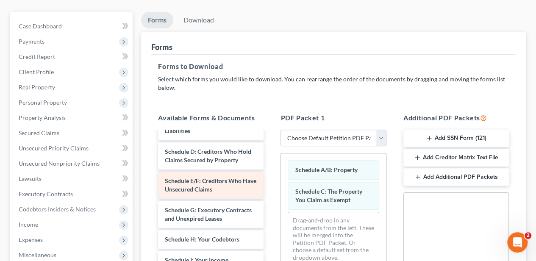
scroll to position [85, 0]
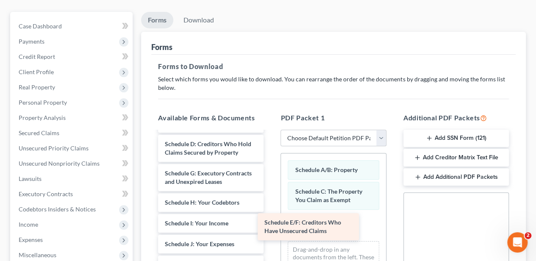
drag, startPoint x: 224, startPoint y: 183, endPoint x: 323, endPoint y: 232, distance: 111.2
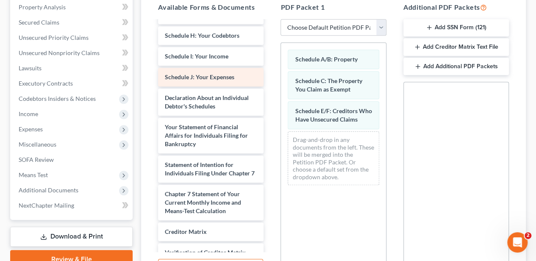
scroll to position [197, 0]
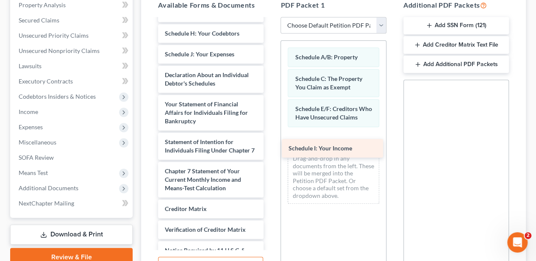
drag, startPoint x: 199, startPoint y: 54, endPoint x: 327, endPoint y: 144, distance: 156.2
click at [270, 144] on div "Schedule I: Your Income Debtor's Electronic Noticing Request (DeBN) ([DATE]) Vo…" at bounding box center [210, 92] width 119 height 428
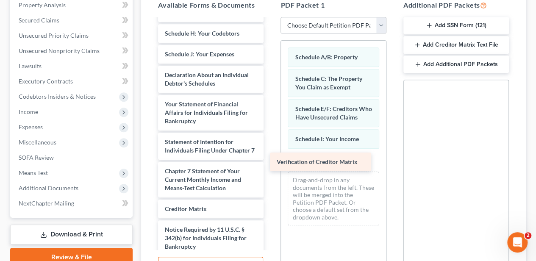
drag, startPoint x: 214, startPoint y: 234, endPoint x: 329, endPoint y: 156, distance: 139.3
click at [270, 156] on div "Verification of Creditor Matrix Debtor's Electronic Noticing Request (DeBN) ([D…" at bounding box center [210, 81] width 119 height 407
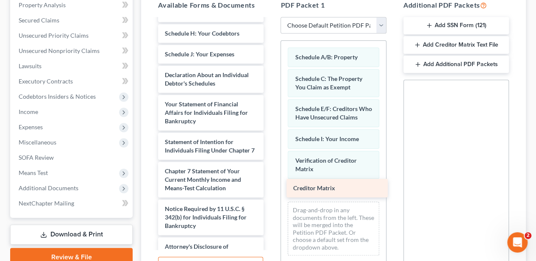
drag, startPoint x: 227, startPoint y: 213, endPoint x: 355, endPoint y: 185, distance: 130.9
click at [270, 185] on div "Creditor Matrix Debtor's Electronic Noticing Request (DeBN) ([DATE]) Voluntary …" at bounding box center [210, 71] width 119 height 386
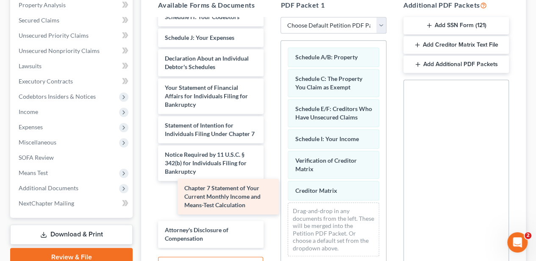
scroll to position [128, 0]
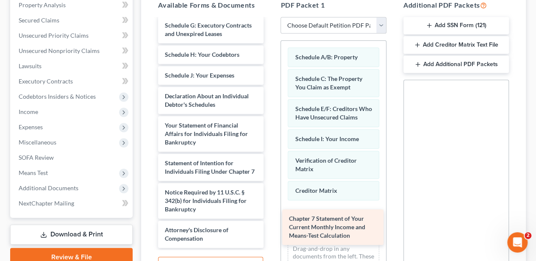
drag, startPoint x: 205, startPoint y: 165, endPoint x: 329, endPoint y: 230, distance: 140.2
click at [270, 230] on div "Chapter 7 Statement of Your Current Monthly Income and Means-Test Calculation D…" at bounding box center [210, 73] width 119 height 348
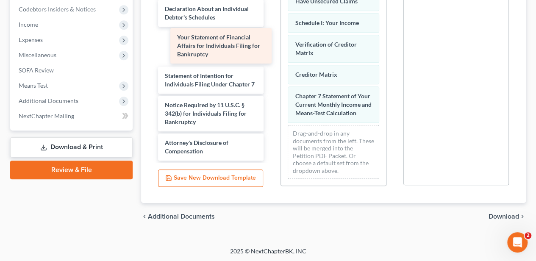
scroll to position [91, 0]
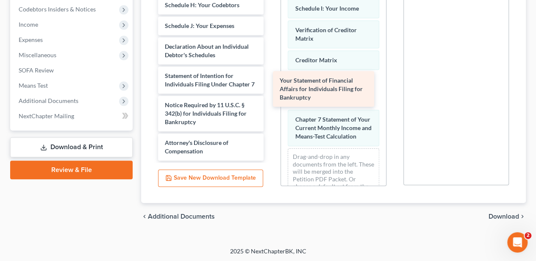
drag, startPoint x: 206, startPoint y: 41, endPoint x: 321, endPoint y: 94, distance: 126.4
click at [270, 94] on div "Your Statement of Financial Affairs for Individuals Filing for Bankruptcy Debto…" at bounding box center [210, 5] width 119 height 311
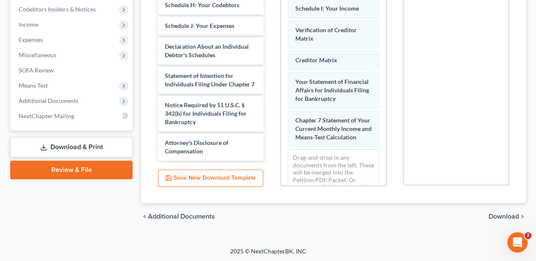
click at [504, 213] on span "Download" at bounding box center [503, 216] width 30 height 7
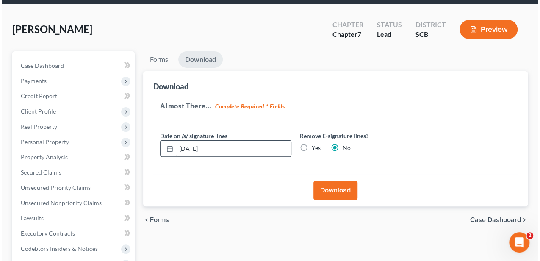
scroll to position [36, 0]
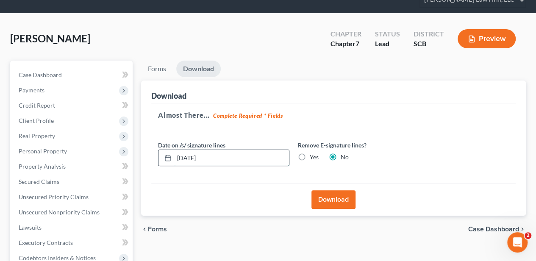
drag, startPoint x: 218, startPoint y: 160, endPoint x: 166, endPoint y: 158, distance: 52.1
click at [166, 158] on div "[DATE]" at bounding box center [223, 157] width 131 height 17
click at [310, 157] on label "Yes" at bounding box center [314, 157] width 9 height 8
click at [313, 157] on input "Yes" at bounding box center [316, 156] width 6 height 6
radio input "true"
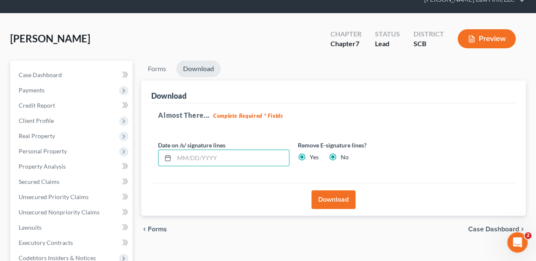
radio input "false"
click at [334, 199] on button "Download" at bounding box center [333, 199] width 44 height 19
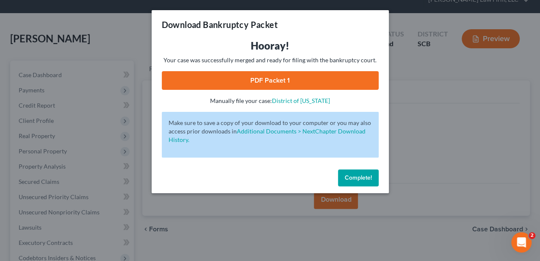
click at [288, 87] on link "PDF Packet 1" at bounding box center [270, 80] width 217 height 19
click at [276, 85] on link "PDF Packet 1" at bounding box center [270, 80] width 217 height 19
